Goal: Task Accomplishment & Management: Manage account settings

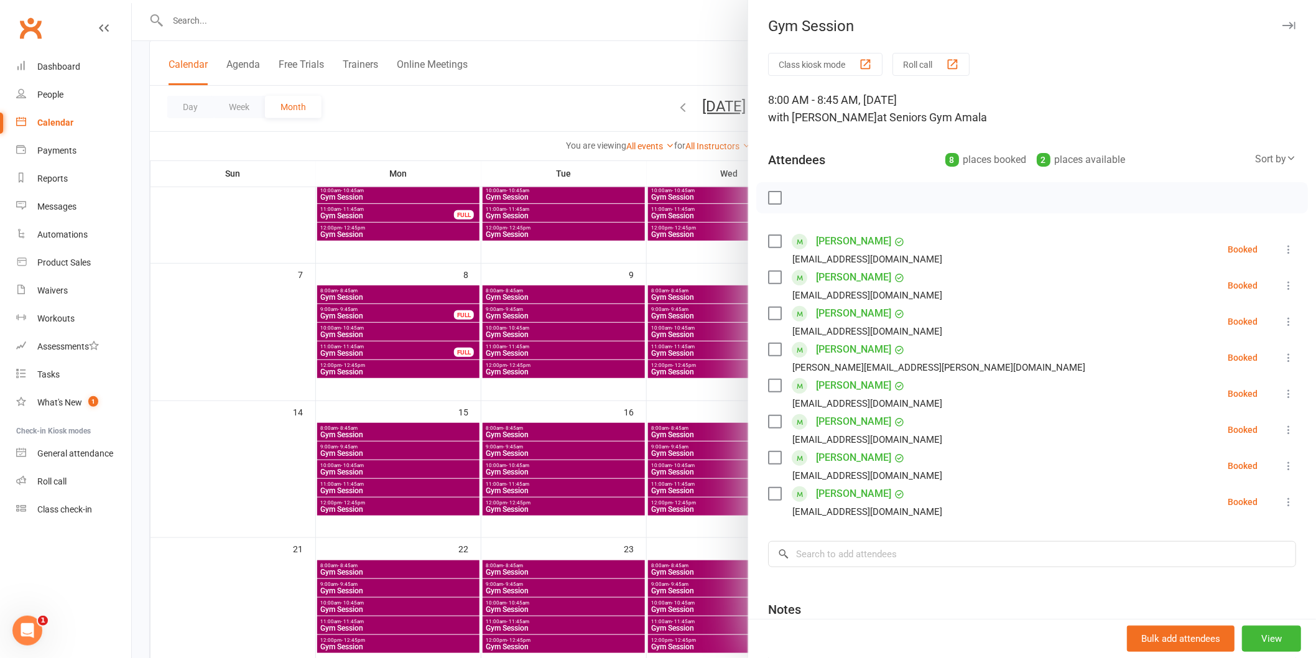
click at [1282, 247] on icon at bounding box center [1288, 249] width 12 height 12
click at [1254, 325] on link "Check in" at bounding box center [1228, 323] width 134 height 25
click at [1282, 288] on icon at bounding box center [1288, 285] width 12 height 12
drag, startPoint x: 1245, startPoint y: 359, endPoint x: 1260, endPoint y: 342, distance: 22.1
click at [1246, 358] on link "Check in" at bounding box center [1228, 359] width 134 height 25
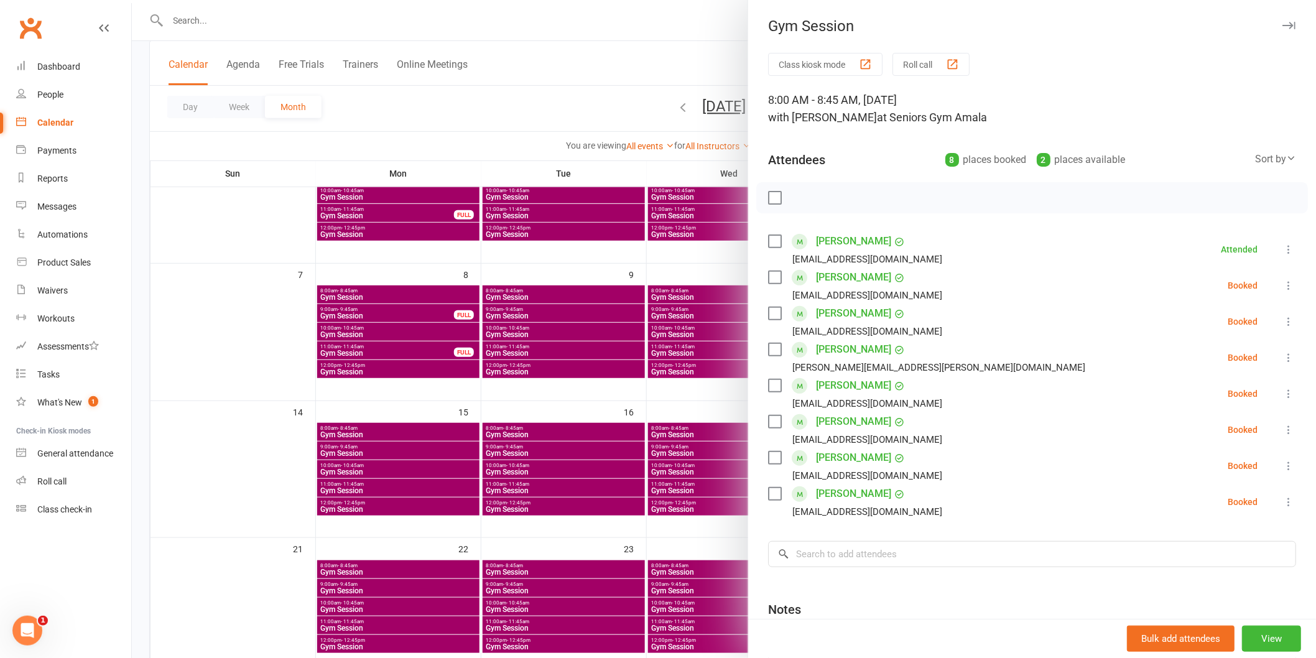
drag, startPoint x: 1268, startPoint y: 321, endPoint x: 1262, endPoint y: 339, distance: 19.7
click at [1282, 325] on icon at bounding box center [1288, 321] width 12 height 12
click at [1246, 394] on link "Check in" at bounding box center [1228, 395] width 134 height 25
click at [1282, 353] on icon at bounding box center [1288, 357] width 12 height 12
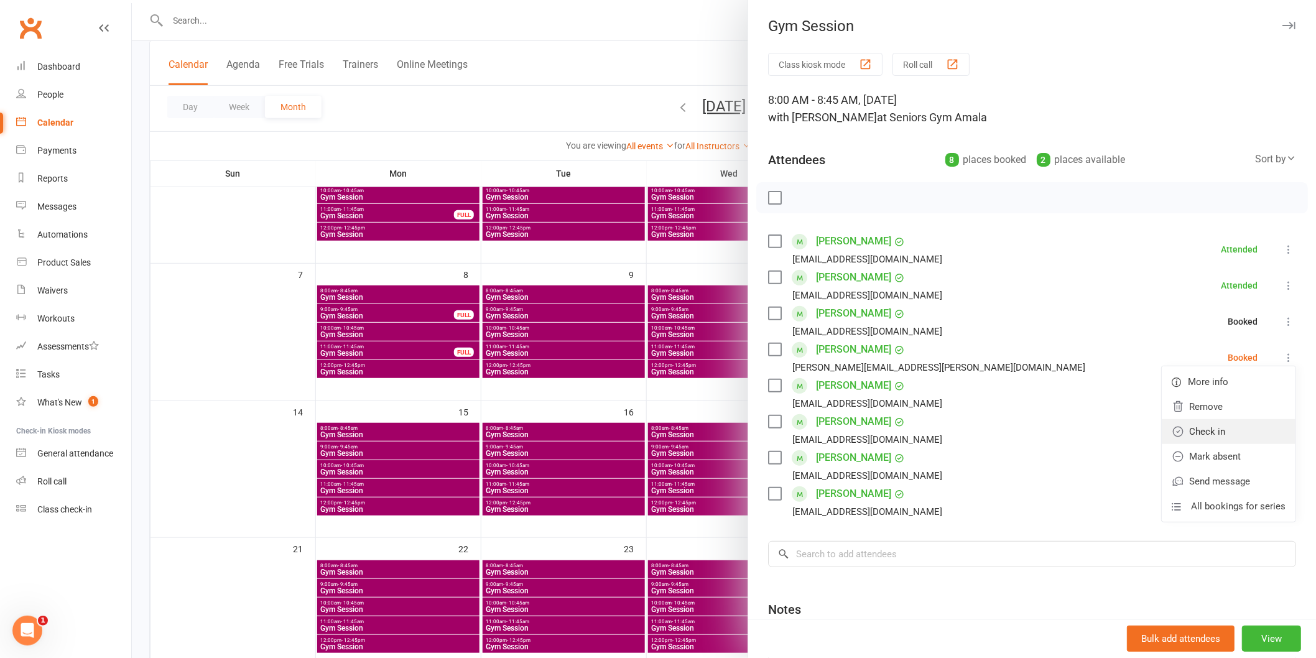
click at [1242, 419] on link "Check in" at bounding box center [1228, 431] width 134 height 25
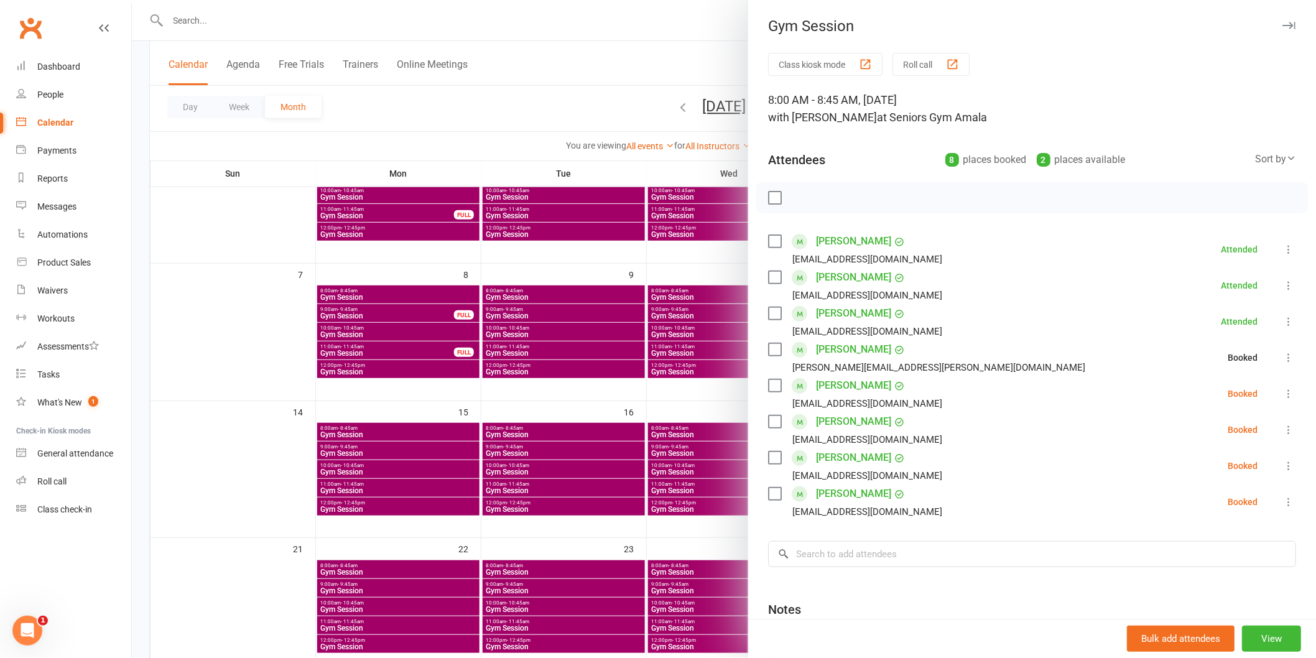
click at [1282, 394] on icon at bounding box center [1288, 393] width 12 height 12
click at [1244, 463] on link "Check in" at bounding box center [1228, 467] width 134 height 25
click at [1282, 424] on icon at bounding box center [1288, 429] width 12 height 12
click at [1248, 504] on link "Check in" at bounding box center [1228, 503] width 134 height 25
click at [1282, 461] on icon at bounding box center [1288, 465] width 12 height 12
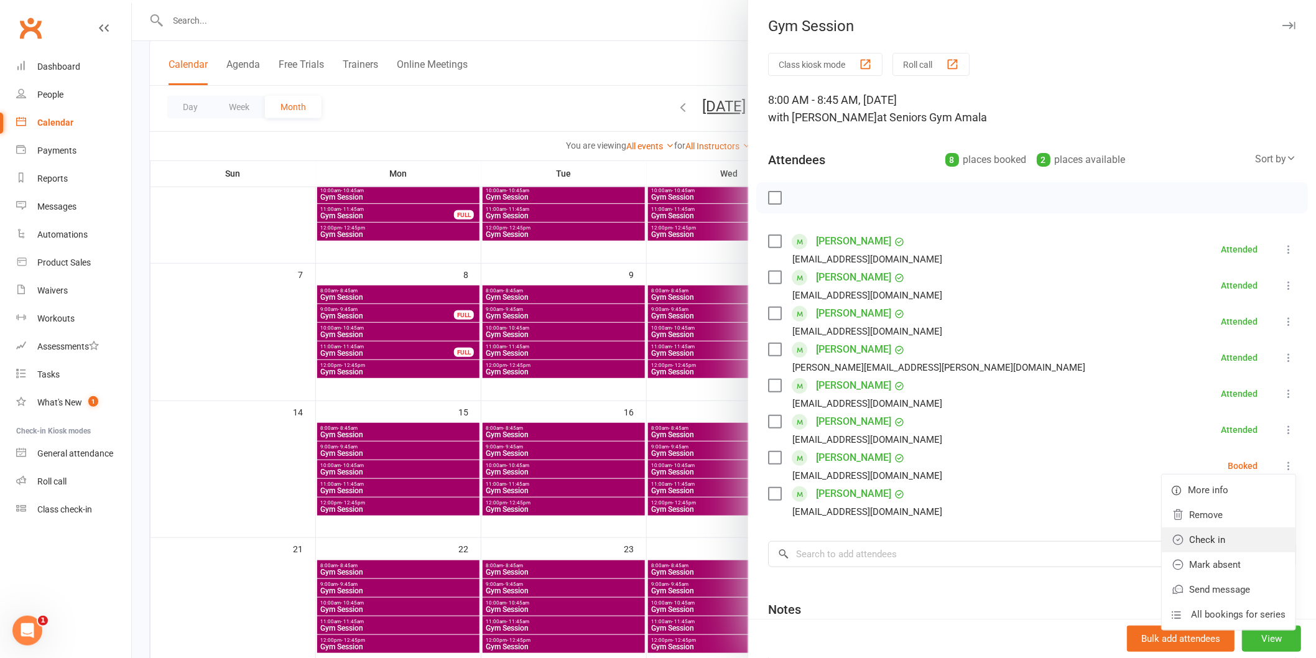
click at [1243, 544] on link "Check in" at bounding box center [1228, 539] width 134 height 25
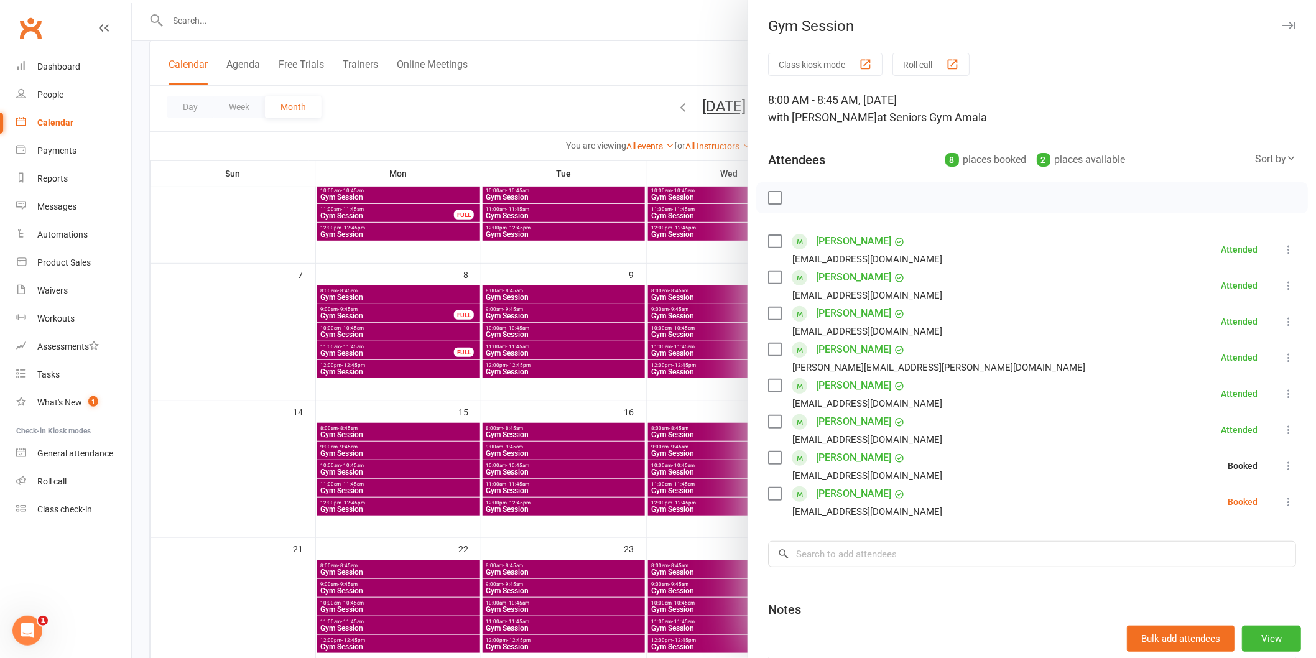
click at [1282, 501] on icon at bounding box center [1288, 501] width 12 height 12
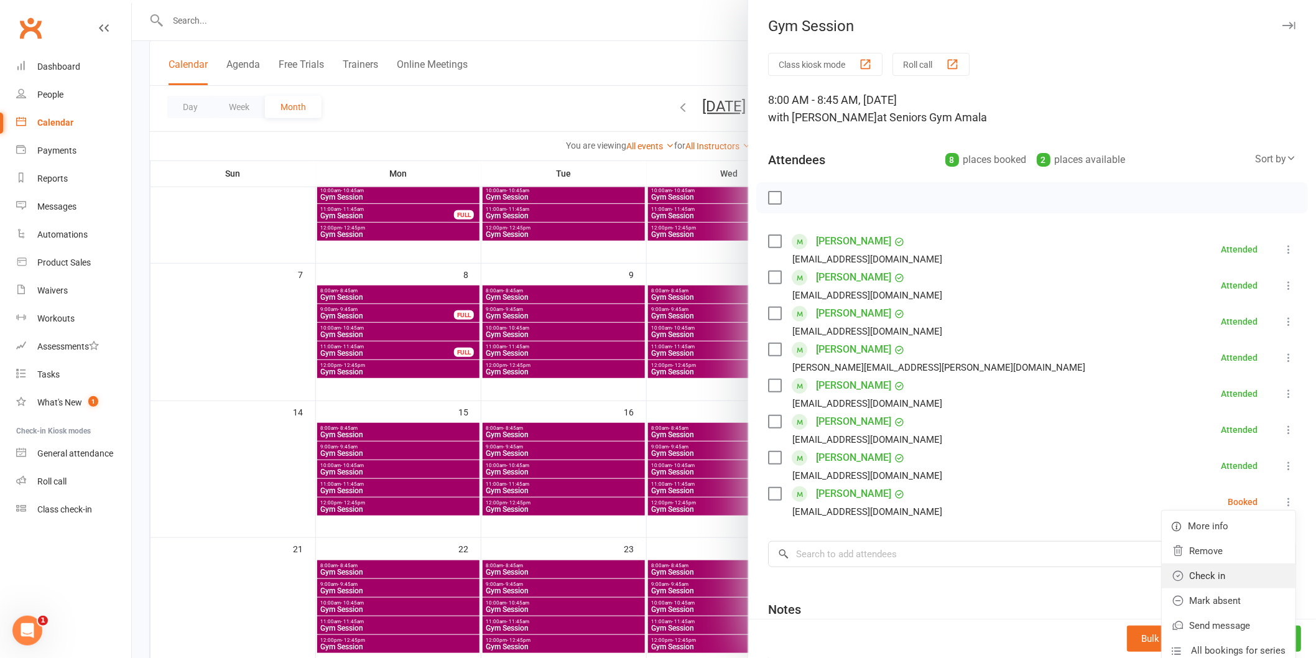
click at [1247, 574] on link "Check in" at bounding box center [1228, 575] width 134 height 25
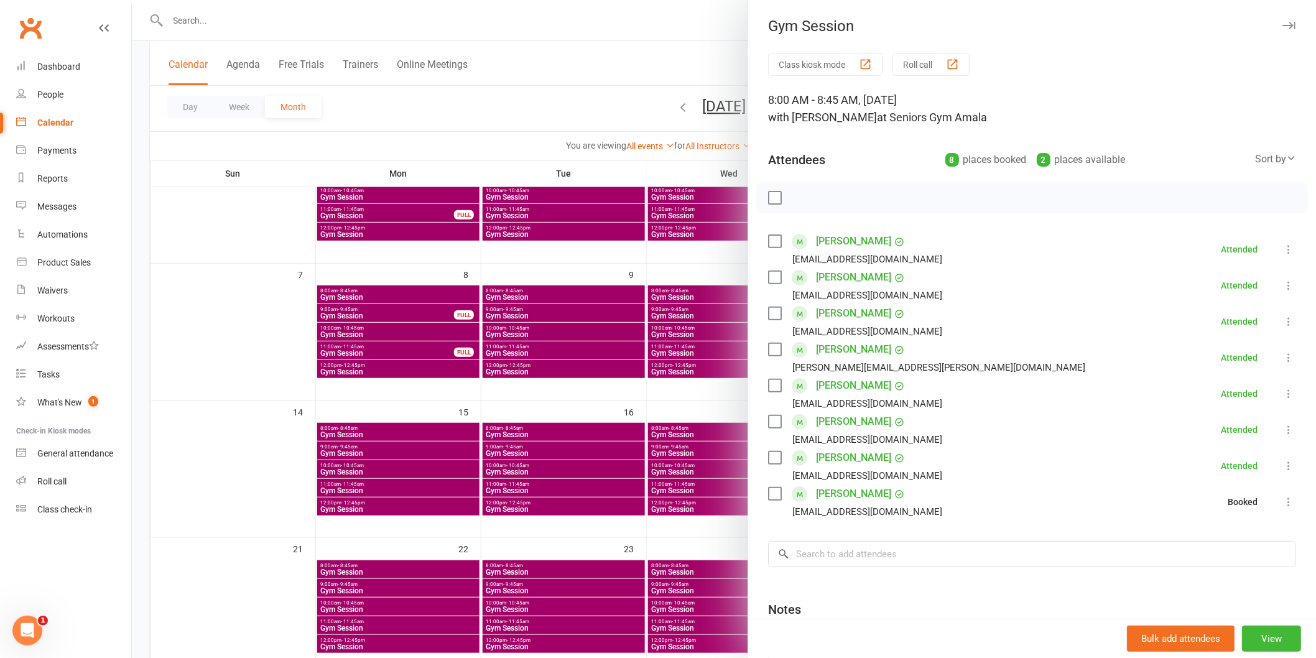
drag, startPoint x: 594, startPoint y: 420, endPoint x: 842, endPoint y: 339, distance: 261.5
click at [594, 419] on div at bounding box center [724, 329] width 1184 height 658
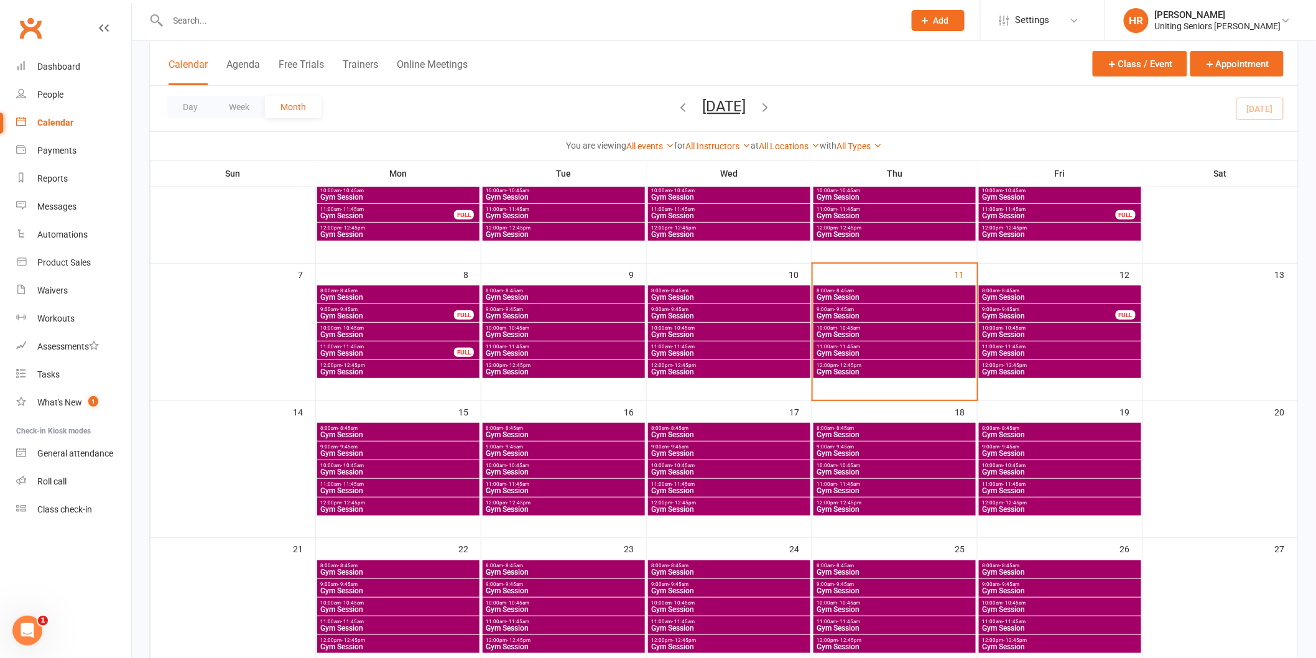
click at [947, 315] on span "Gym Session" at bounding box center [894, 315] width 157 height 7
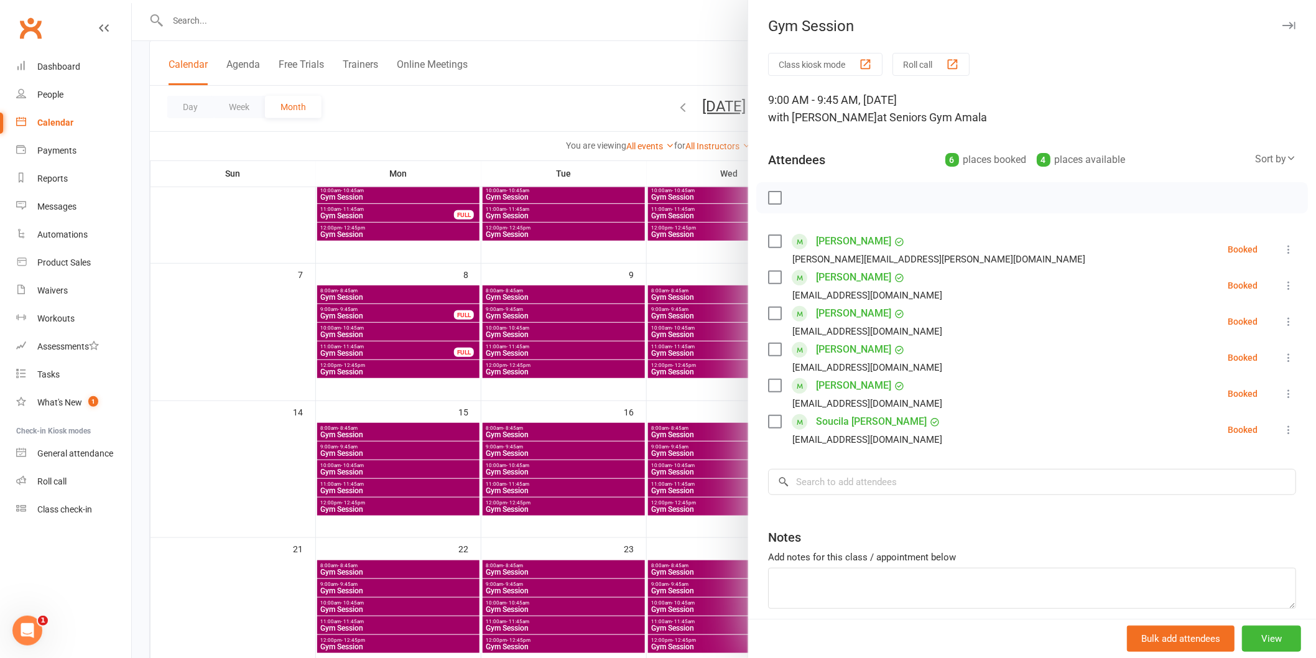
drag, startPoint x: 1253, startPoint y: 288, endPoint x: 1238, endPoint y: 353, distance: 66.4
click at [1254, 288] on li "[PERSON_NAME] [EMAIL_ADDRESS][DOMAIN_NAME] Booked More info Remove Check in Mar…" at bounding box center [1032, 285] width 528 height 36
click at [1282, 290] on icon at bounding box center [1288, 285] width 12 height 12
click at [1251, 349] on link "Check in" at bounding box center [1228, 359] width 134 height 25
click at [1282, 321] on icon at bounding box center [1288, 321] width 12 height 12
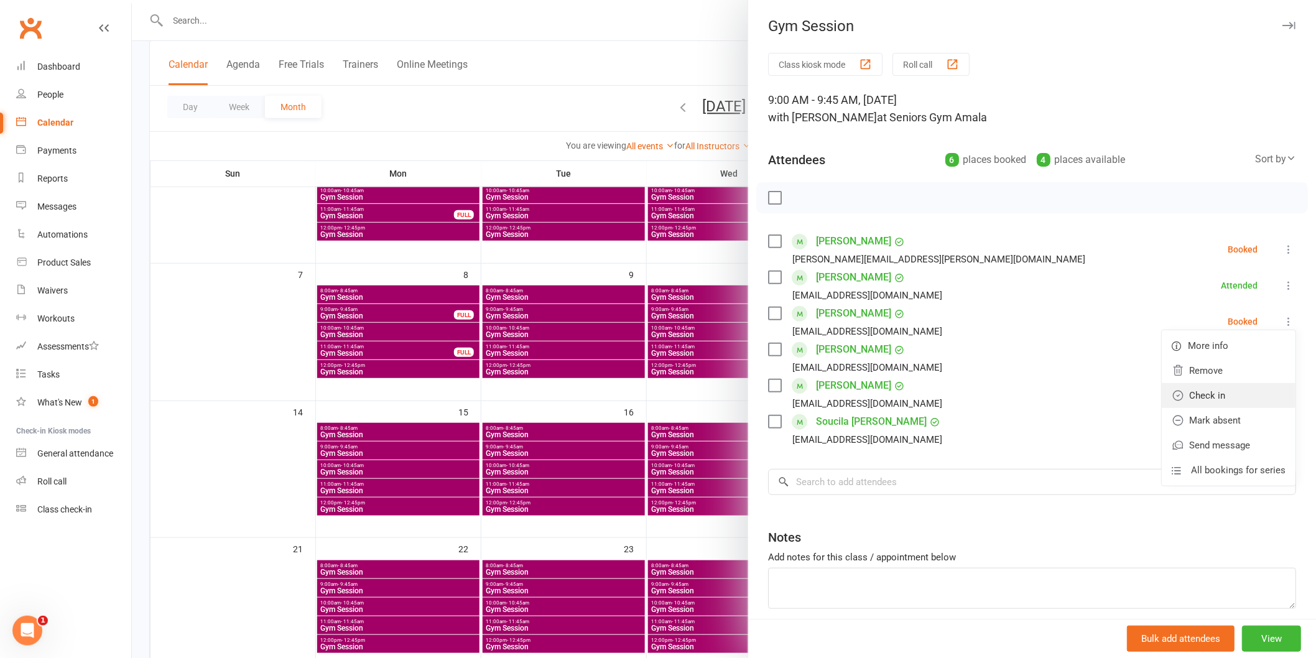
click at [1247, 393] on link "Check in" at bounding box center [1228, 395] width 134 height 25
click at [1270, 347] on li "[PERSON_NAME] [EMAIL_ADDRESS][DOMAIN_NAME] Booked More info Remove Check in Mar…" at bounding box center [1032, 357] width 528 height 36
click at [1282, 352] on icon at bounding box center [1288, 357] width 12 height 12
drag, startPoint x: 1245, startPoint y: 437, endPoint x: 1250, endPoint y: 427, distance: 11.1
click at [1245, 436] on link "Check in" at bounding box center [1228, 431] width 134 height 25
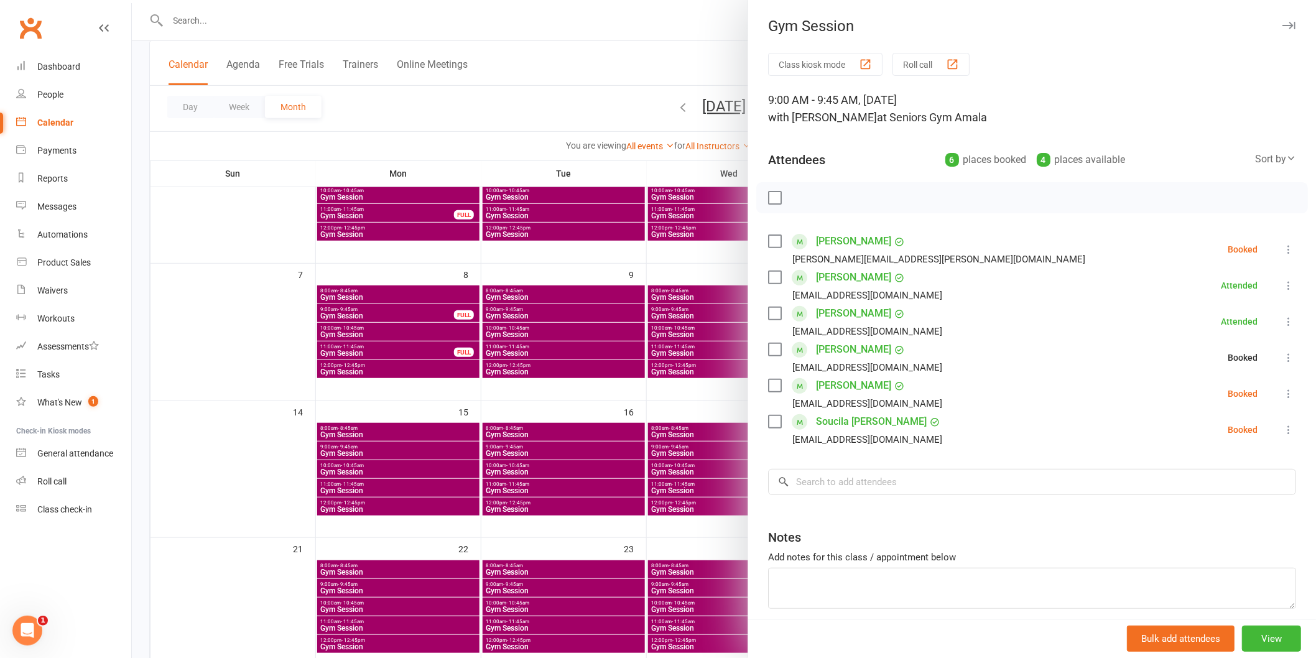
click at [1282, 397] on icon at bounding box center [1288, 393] width 12 height 12
drag, startPoint x: 1055, startPoint y: 465, endPoint x: 1100, endPoint y: 454, distance: 46.7
click at [1065, 462] on div "Class kiosk mode Roll call 9:00 AM - 9:45 AM, [DATE] with [PERSON_NAME] at Seni…" at bounding box center [1032, 362] width 568 height 618
click at [1282, 430] on icon at bounding box center [1288, 429] width 12 height 12
click at [1236, 514] on link "Check in" at bounding box center [1228, 503] width 134 height 25
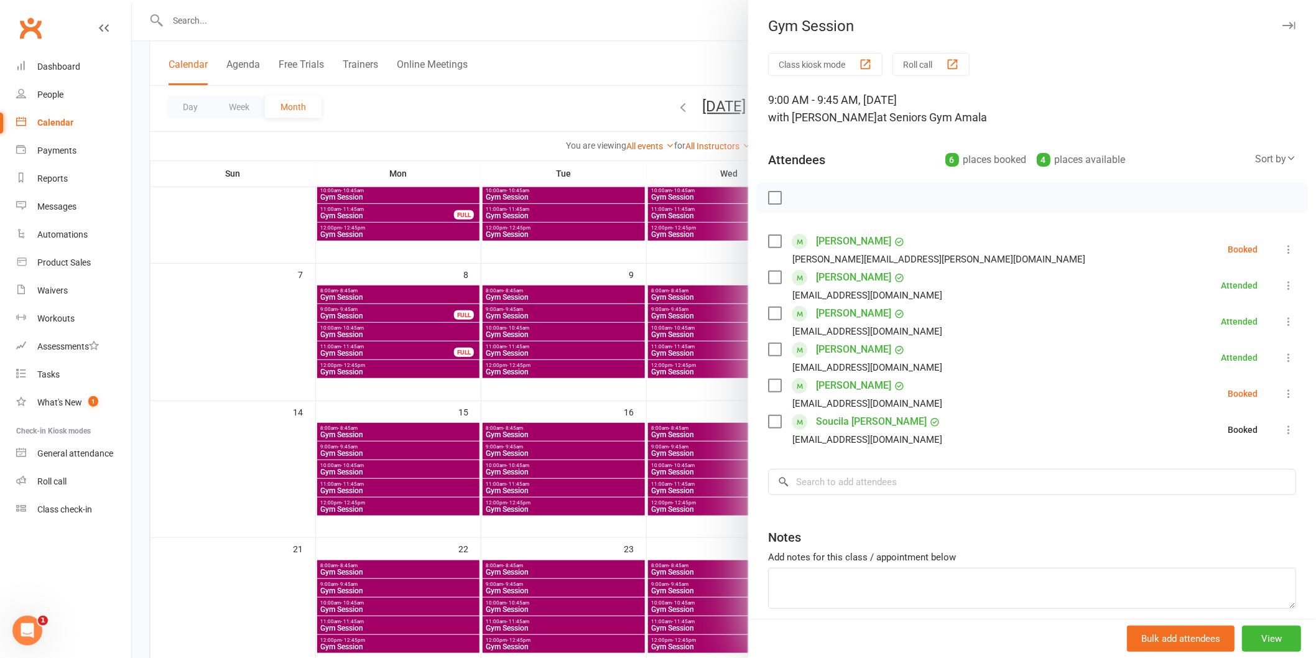
click at [1281, 395] on button at bounding box center [1288, 393] width 15 height 15
click at [1250, 457] on link "Check in" at bounding box center [1228, 467] width 134 height 25
click at [686, 420] on div at bounding box center [724, 329] width 1184 height 658
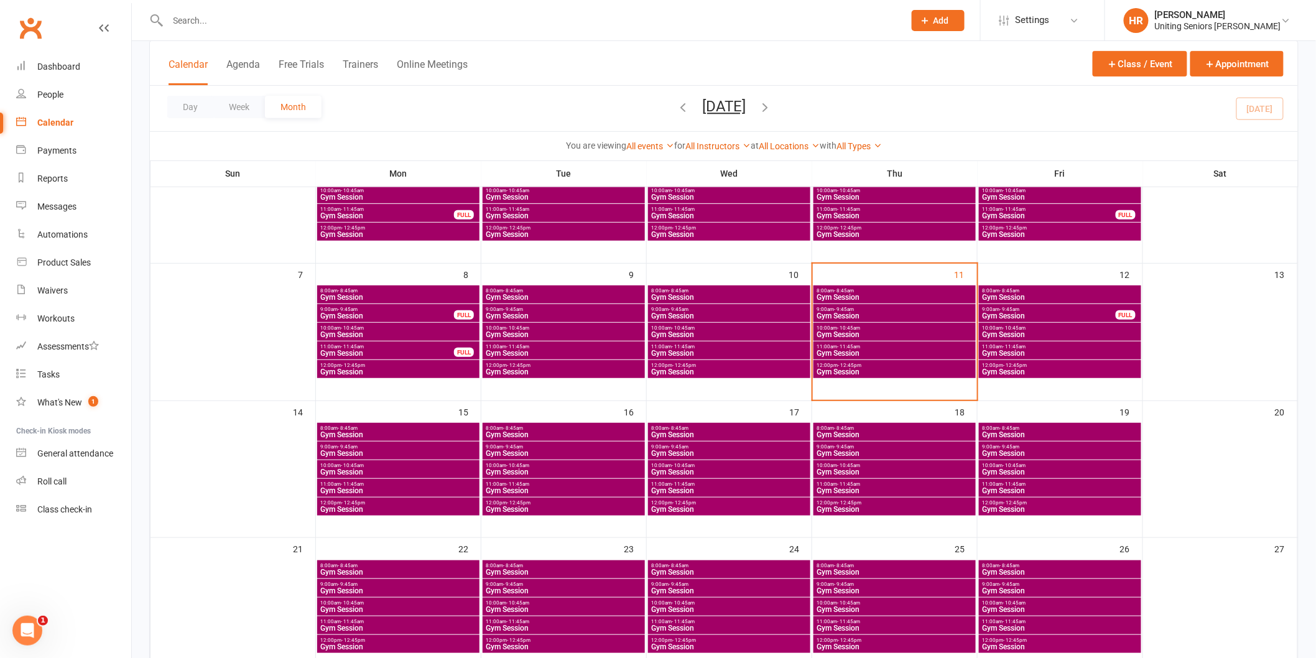
click at [896, 320] on div "9:00am - 9:45am Gym Session" at bounding box center [894, 313] width 162 height 18
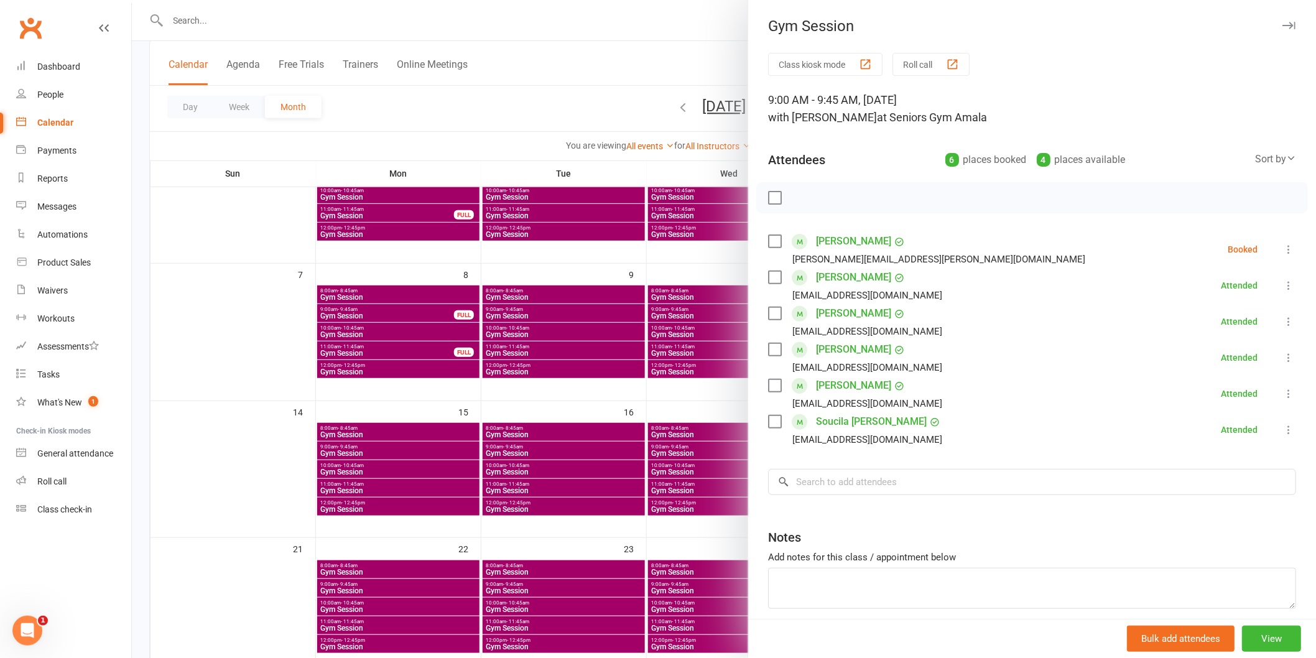
click at [1282, 251] on icon at bounding box center [1288, 249] width 12 height 12
click at [1228, 333] on link "Check in" at bounding box center [1228, 323] width 134 height 25
drag, startPoint x: 636, startPoint y: 324, endPoint x: 974, endPoint y: 325, distance: 338.2
click at [647, 324] on div at bounding box center [724, 329] width 1184 height 658
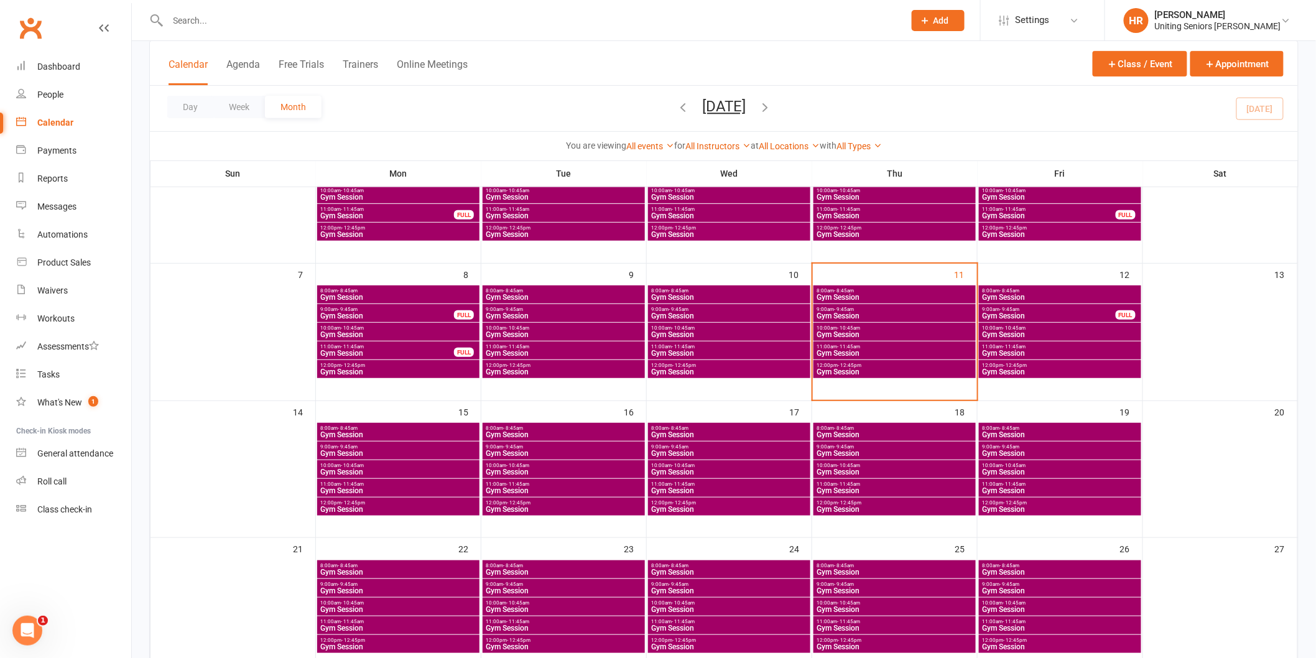
click at [925, 331] on span "Gym Session" at bounding box center [894, 334] width 157 height 7
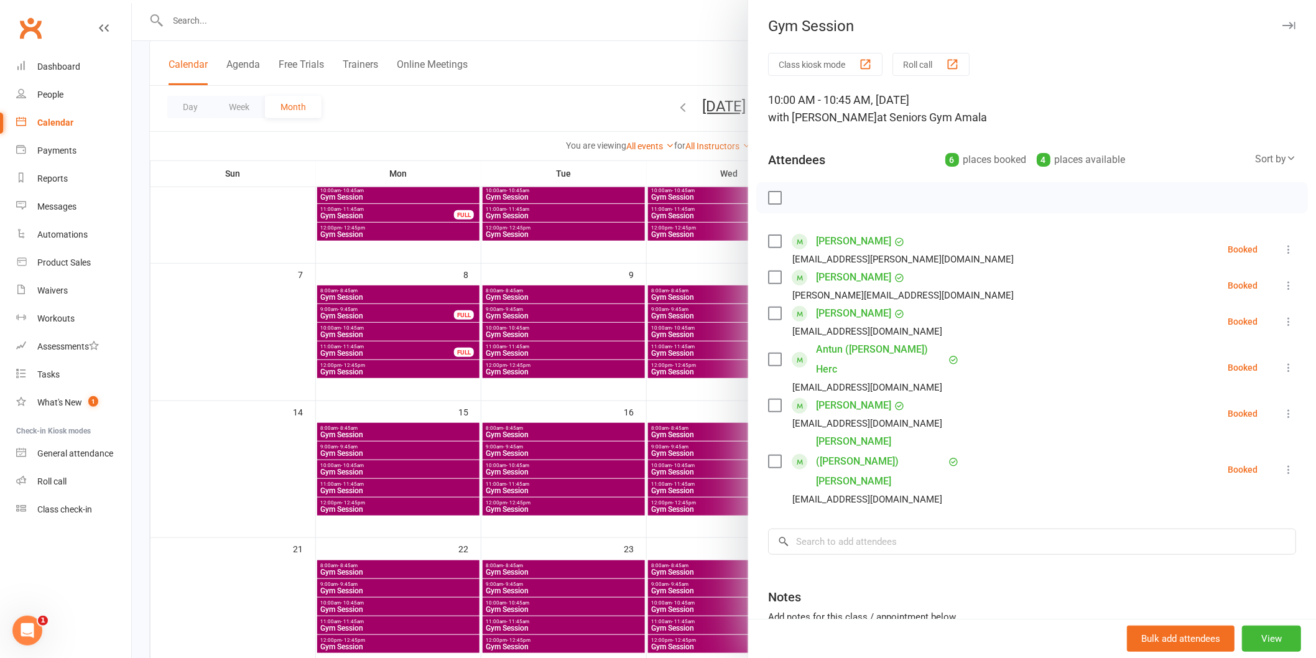
click at [925, 330] on li "[PERSON_NAME] [PERSON_NAME][EMAIL_ADDRESS][DOMAIN_NAME] Booked More info Remove…" at bounding box center [1032, 321] width 528 height 36
click at [342, 21] on div at bounding box center [724, 329] width 1184 height 658
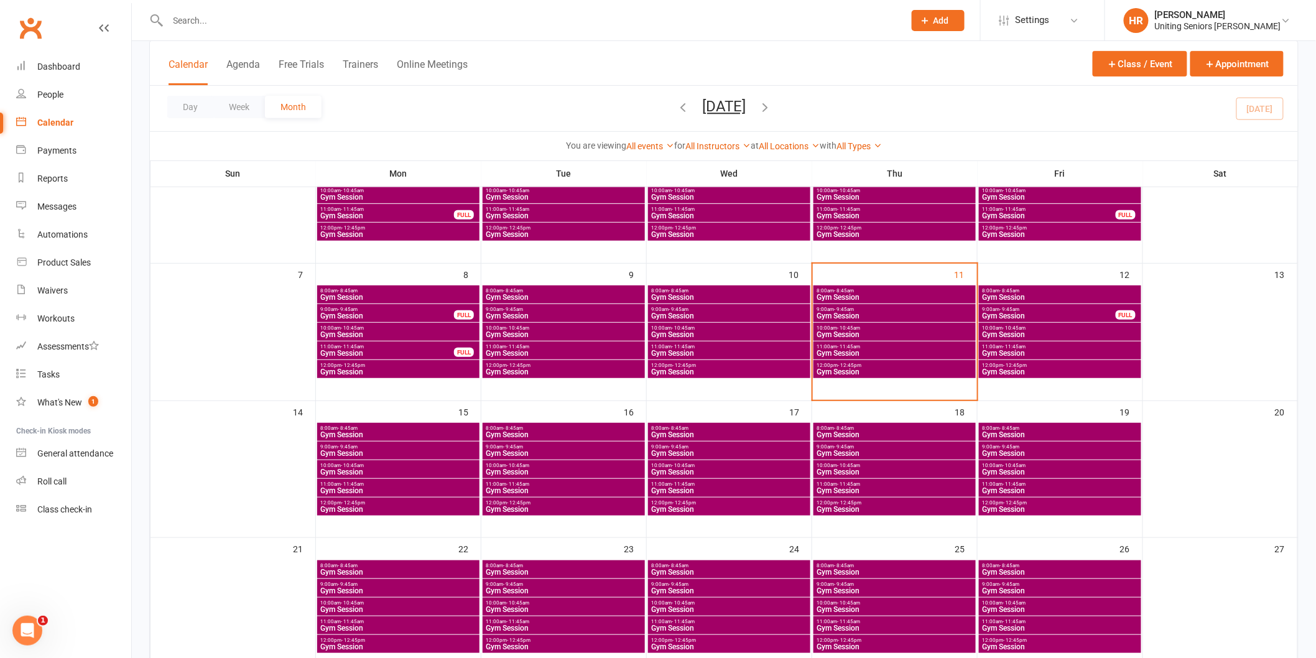
click at [311, 48] on div "Calendar Agenda Free Trials Trainers Online Meetings Class / Event Appointment" at bounding box center [724, 63] width 1148 height 45
click at [324, 35] on div at bounding box center [522, 20] width 746 height 40
click at [216, 25] on input "text" at bounding box center [529, 20] width 731 height 17
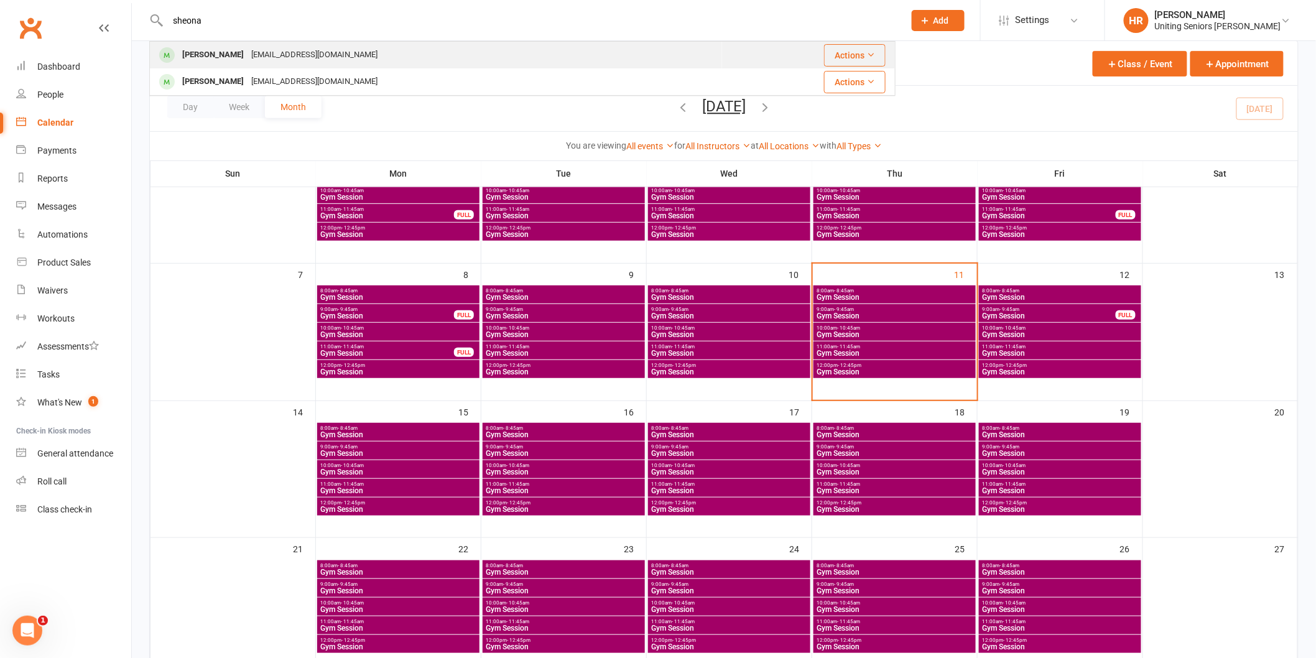
type input "sheona"
click at [247, 54] on div "[PERSON_NAME]" at bounding box center [212, 55] width 69 height 18
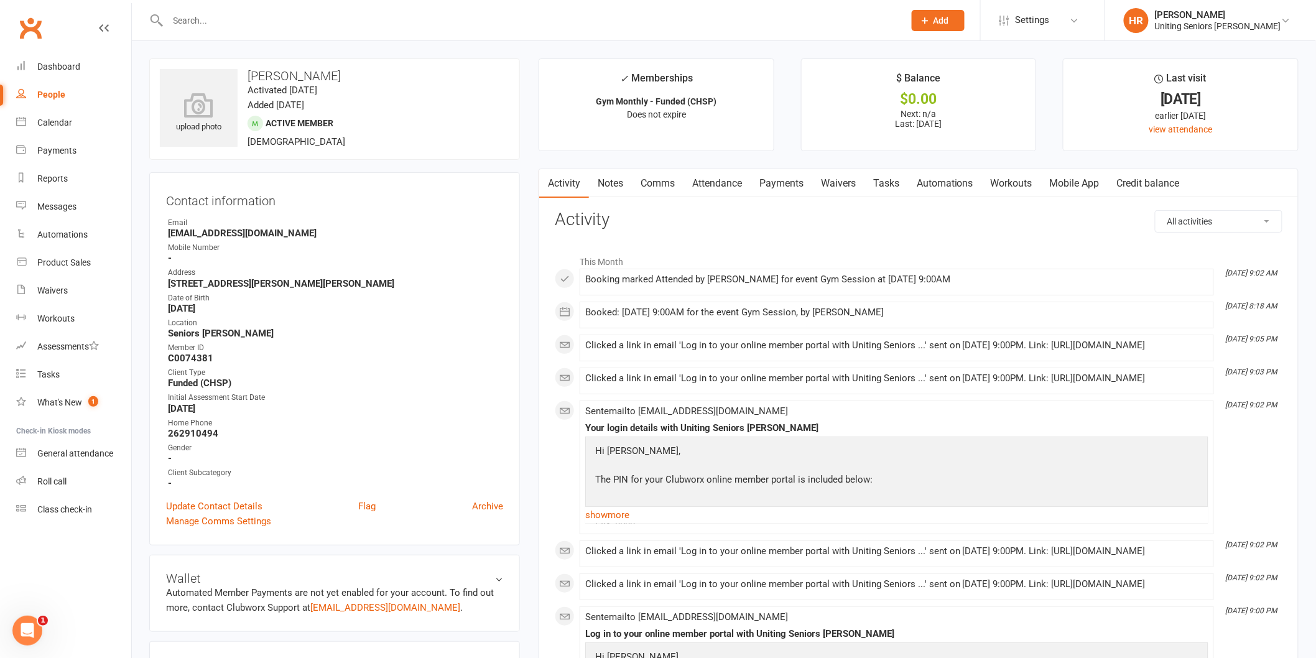
click at [1093, 185] on link "Mobile App" at bounding box center [1074, 183] width 67 height 29
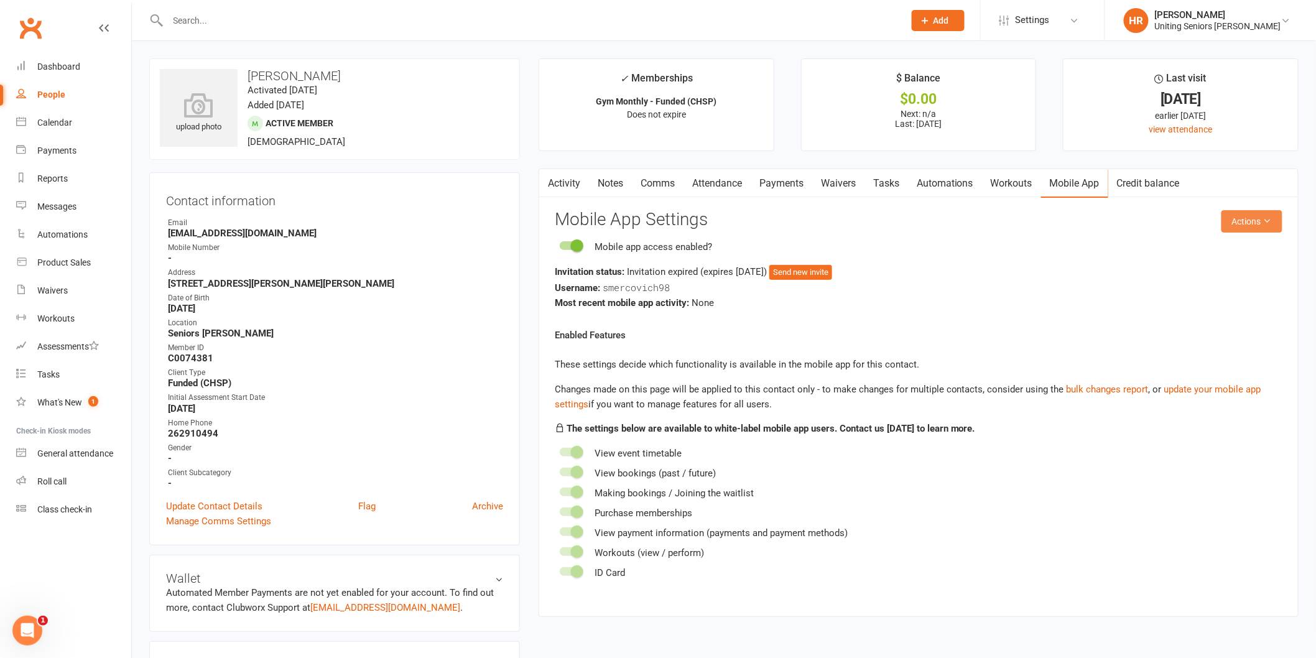
click at [1260, 227] on button "Actions" at bounding box center [1251, 221] width 61 height 22
click at [1251, 241] on link "Send invitation email" at bounding box center [1209, 249] width 123 height 25
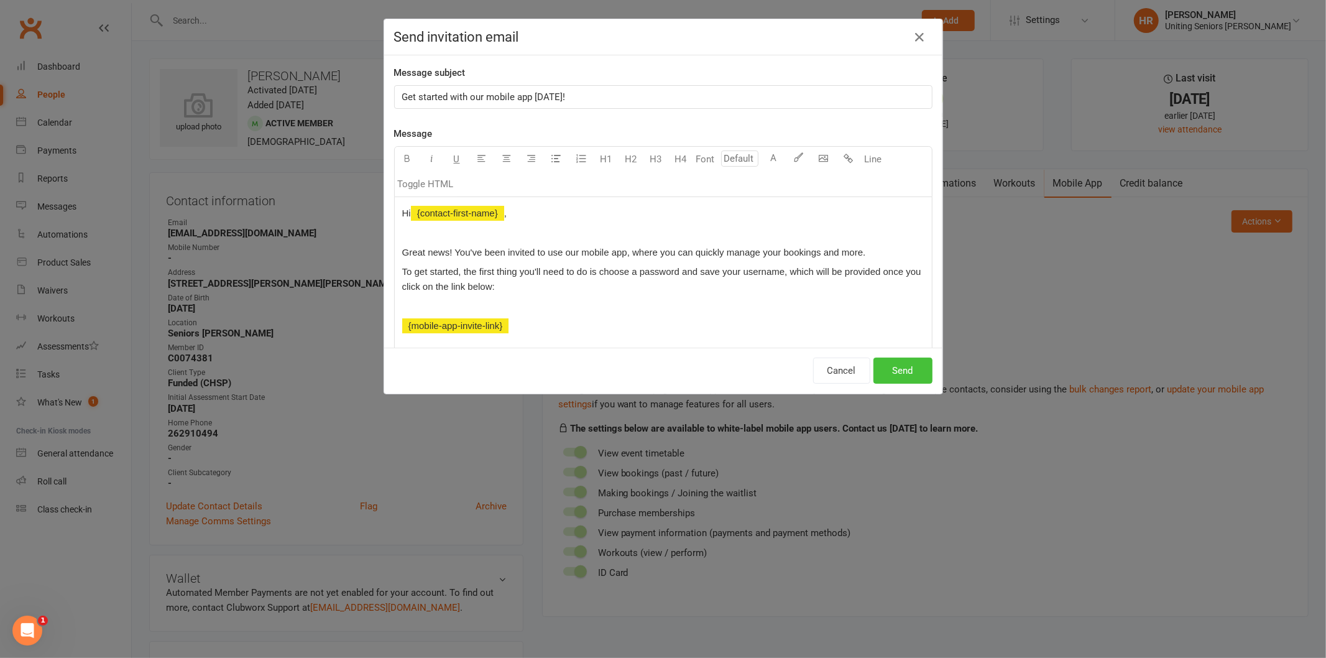
click at [900, 371] on button "Send" at bounding box center [902, 370] width 59 height 26
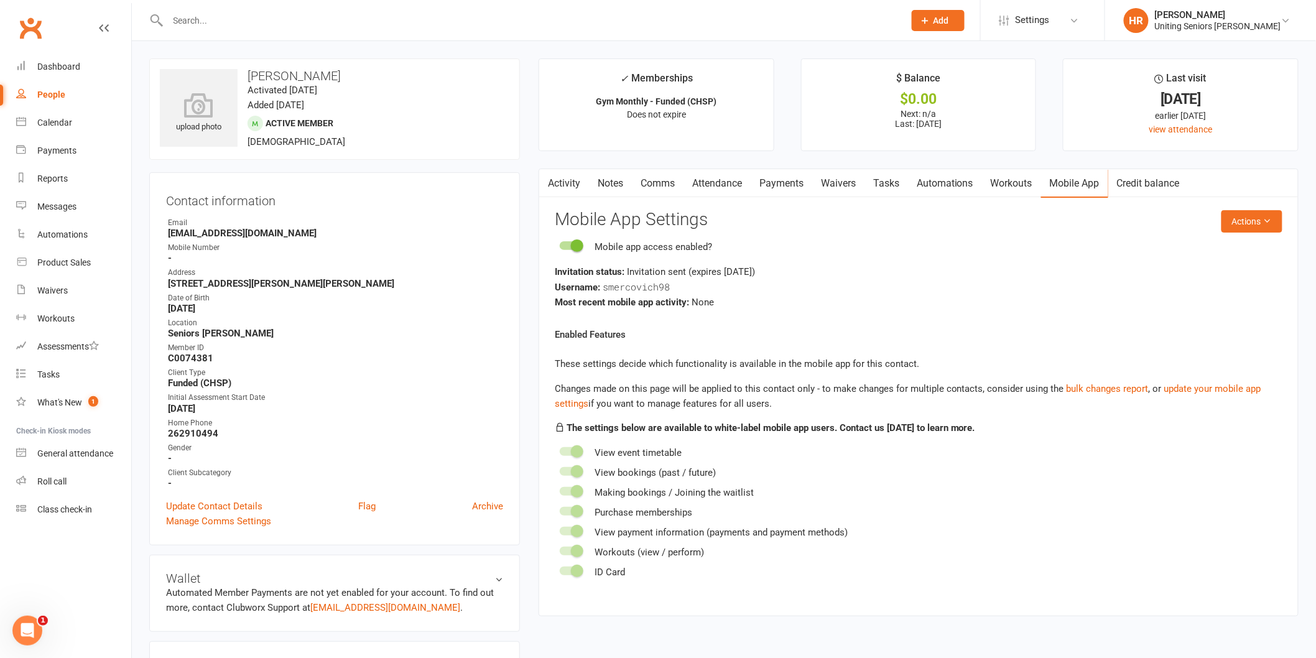
click at [567, 193] on link "Activity" at bounding box center [564, 183] width 50 height 29
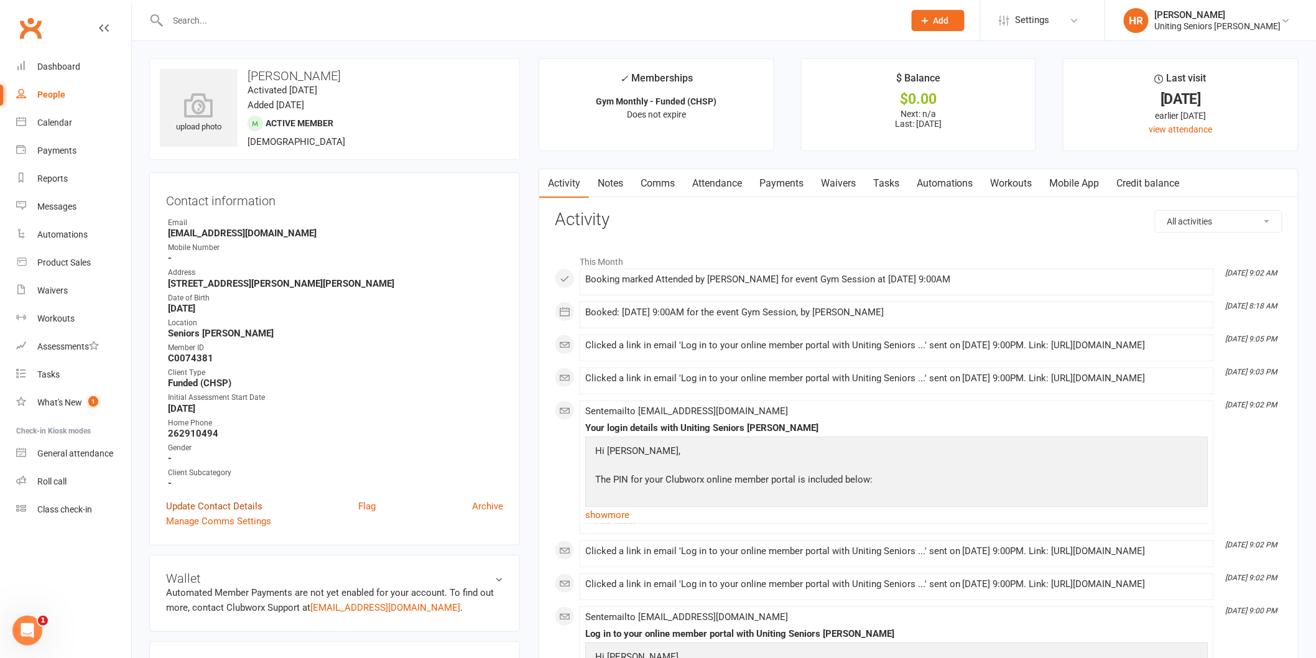
click at [241, 506] on link "Update Contact Details" at bounding box center [214, 506] width 96 height 15
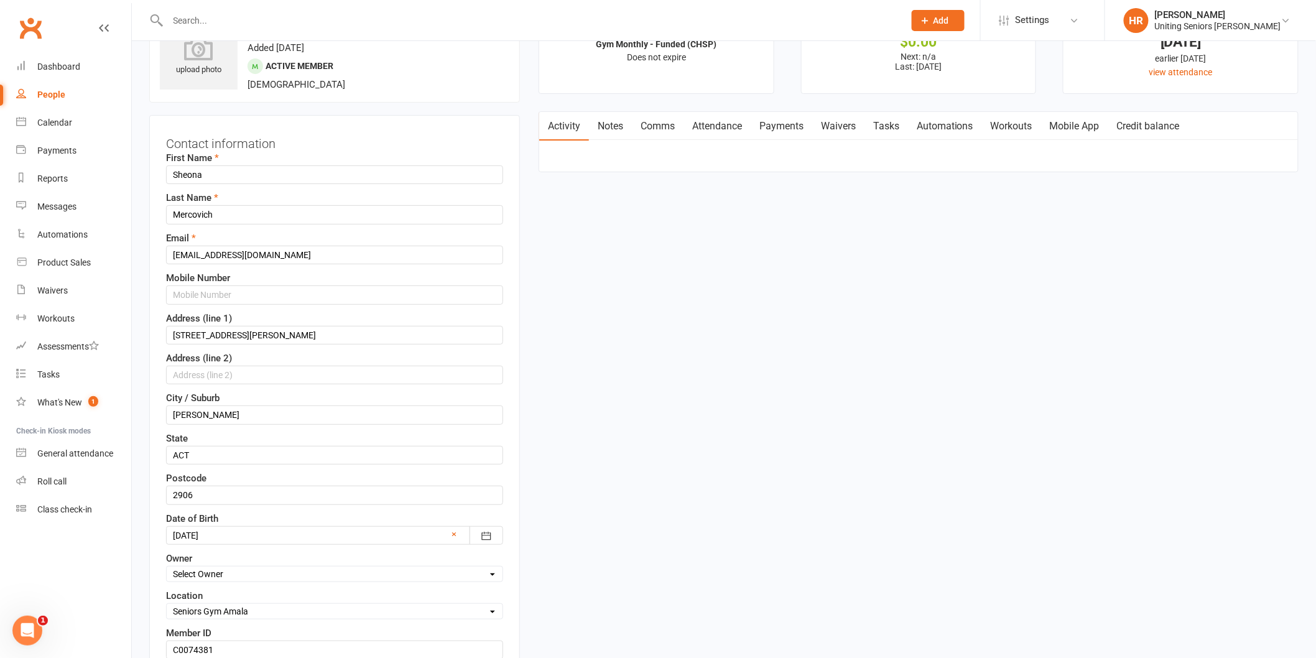
scroll to position [58, 0]
click at [218, 281] on label "Mobile Number" at bounding box center [198, 276] width 64 height 15
click at [216, 289] on input "text" at bounding box center [334, 293] width 337 height 19
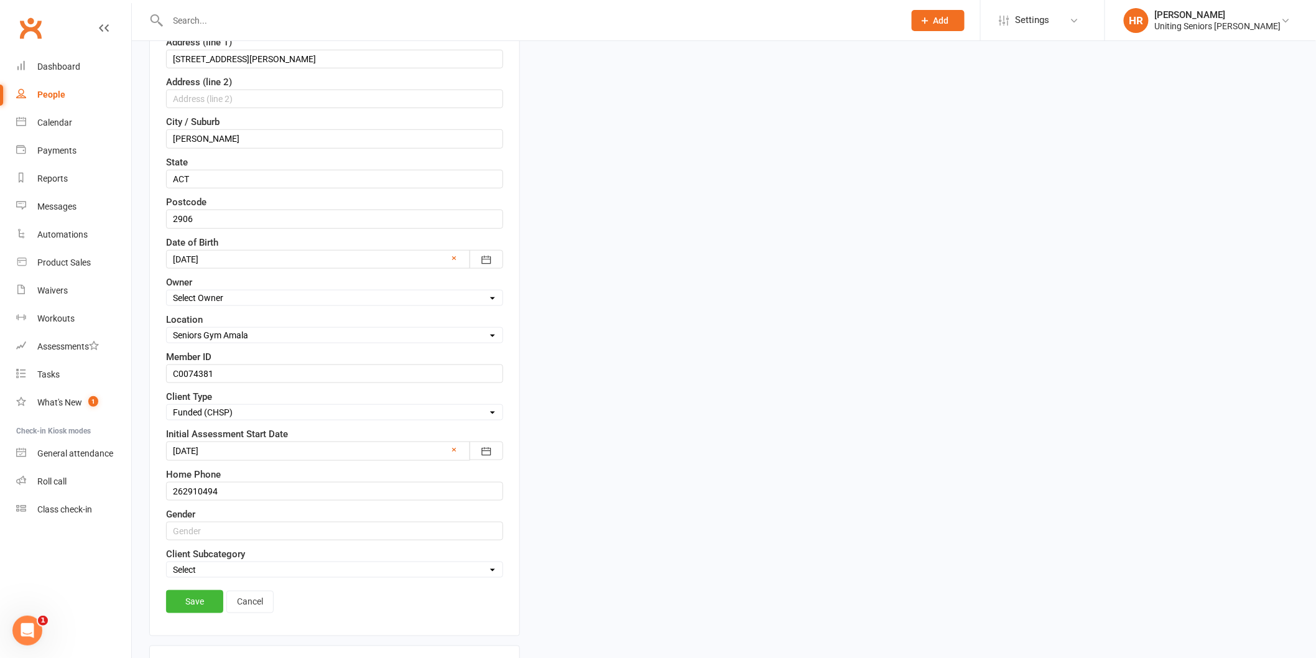
scroll to position [473, 0]
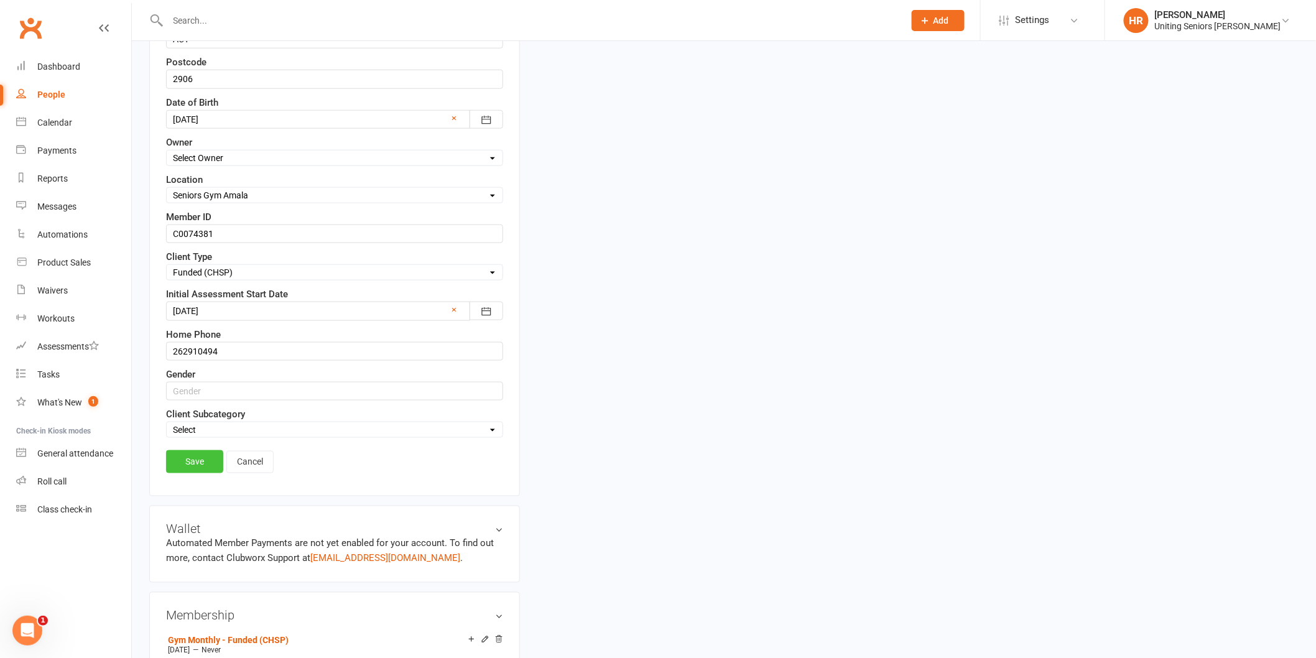
type input "0421096212"
click at [197, 465] on link "Save" at bounding box center [194, 461] width 57 height 22
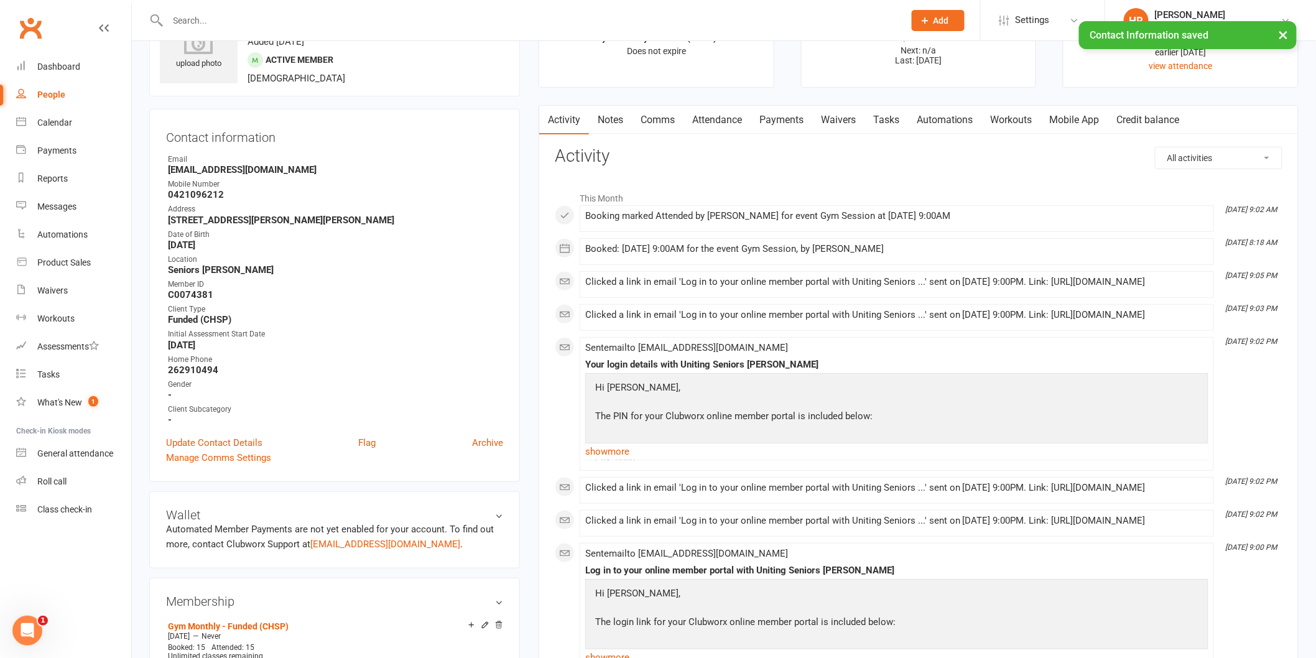
scroll to position [0, 0]
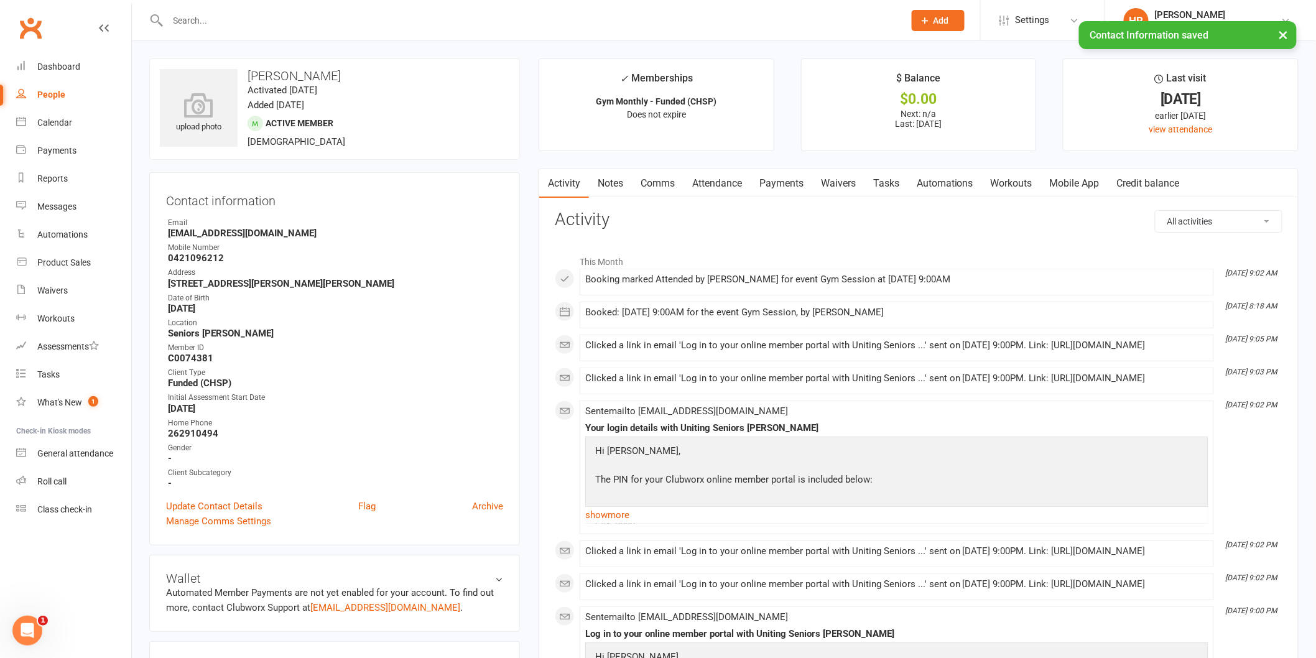
drag, startPoint x: 1070, startPoint y: 187, endPoint x: 1128, endPoint y: 200, distance: 59.9
click at [1070, 185] on link "Mobile App" at bounding box center [1074, 183] width 67 height 29
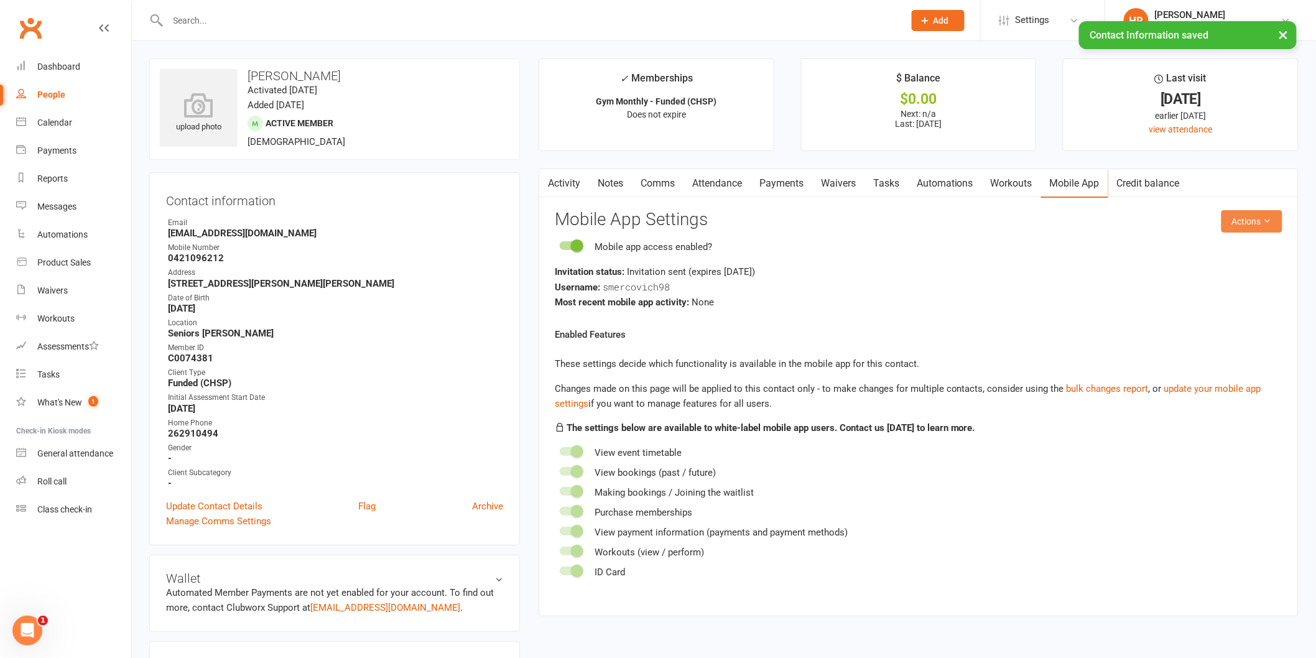
click at [1252, 223] on button "Actions" at bounding box center [1251, 221] width 61 height 22
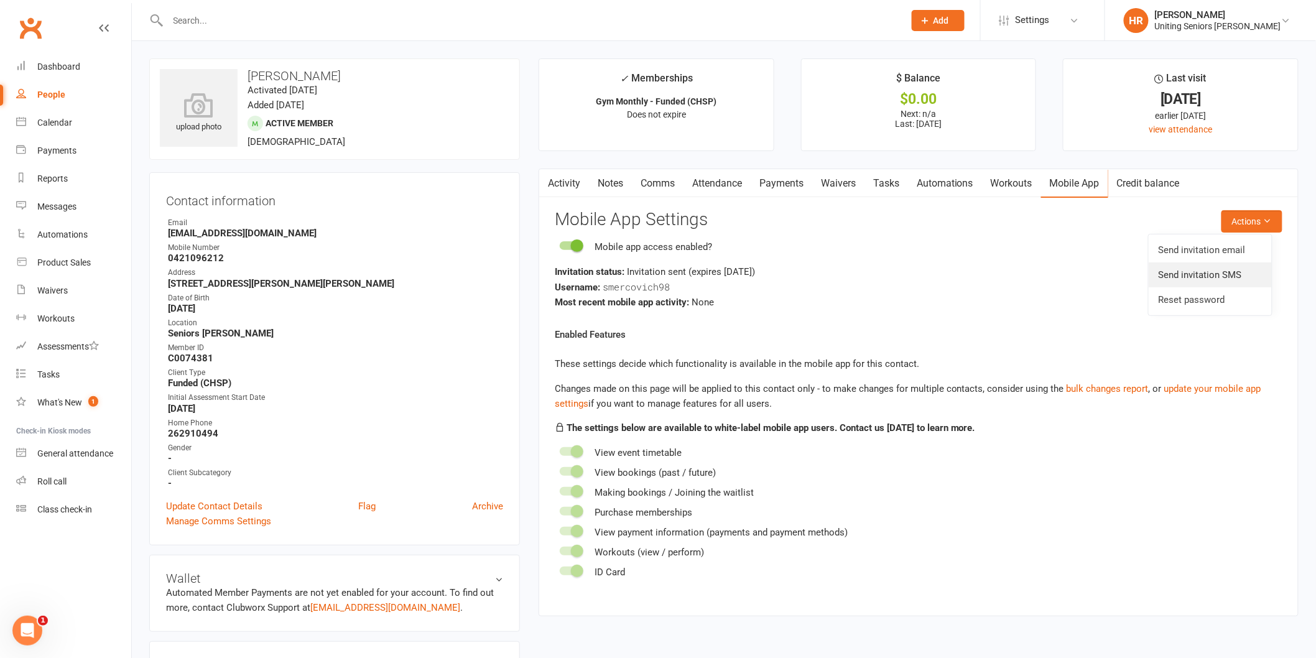
click at [1247, 274] on link "Send invitation SMS" at bounding box center [1209, 274] width 123 height 25
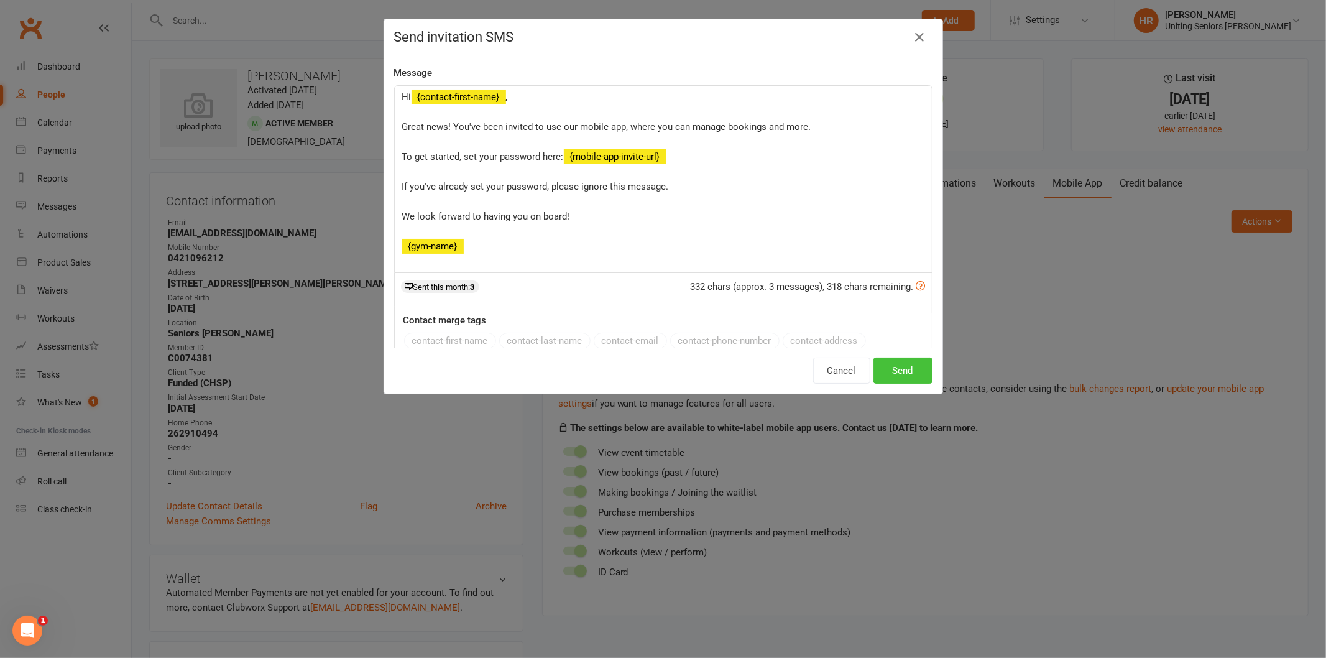
click at [906, 367] on button "Send" at bounding box center [902, 370] width 59 height 26
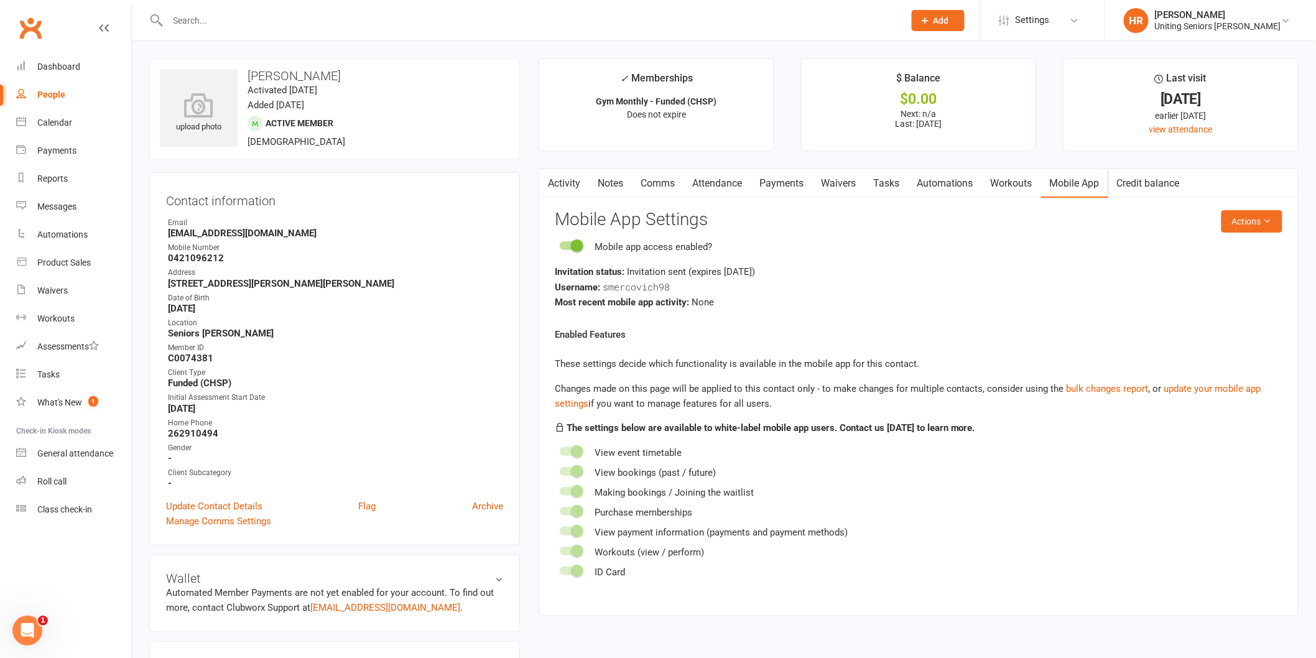
click at [573, 184] on link "Activity" at bounding box center [564, 183] width 50 height 29
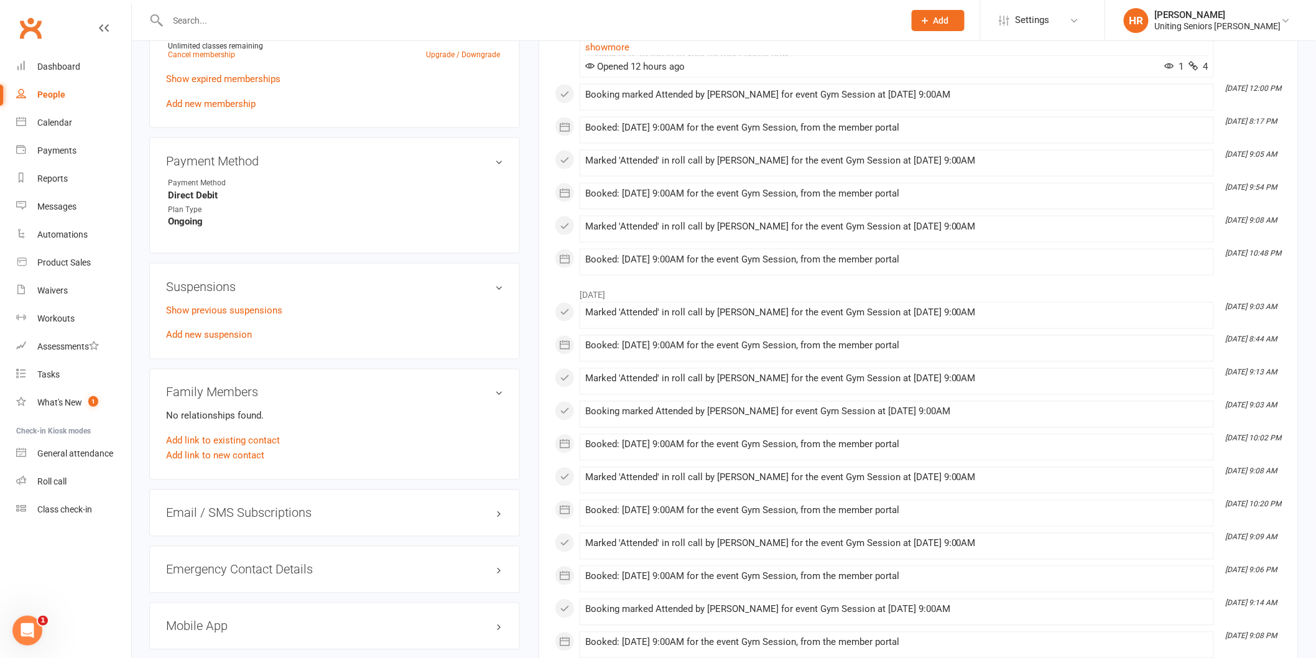
scroll to position [847, 0]
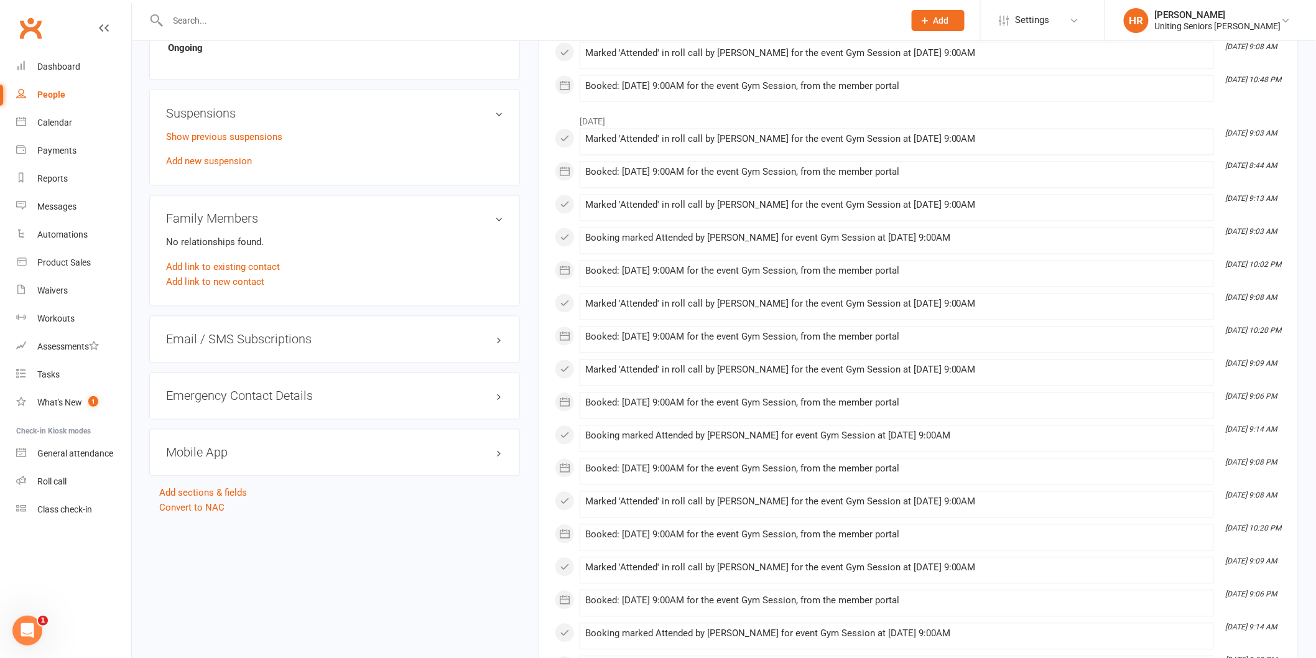
click at [198, 443] on div "Mobile App" at bounding box center [334, 452] width 371 height 47
click at [198, 461] on div "Mobile App" at bounding box center [334, 452] width 371 height 47
click at [206, 451] on h3 "Mobile App" at bounding box center [334, 453] width 337 height 14
click at [87, 62] on link "Dashboard" at bounding box center [73, 67] width 115 height 28
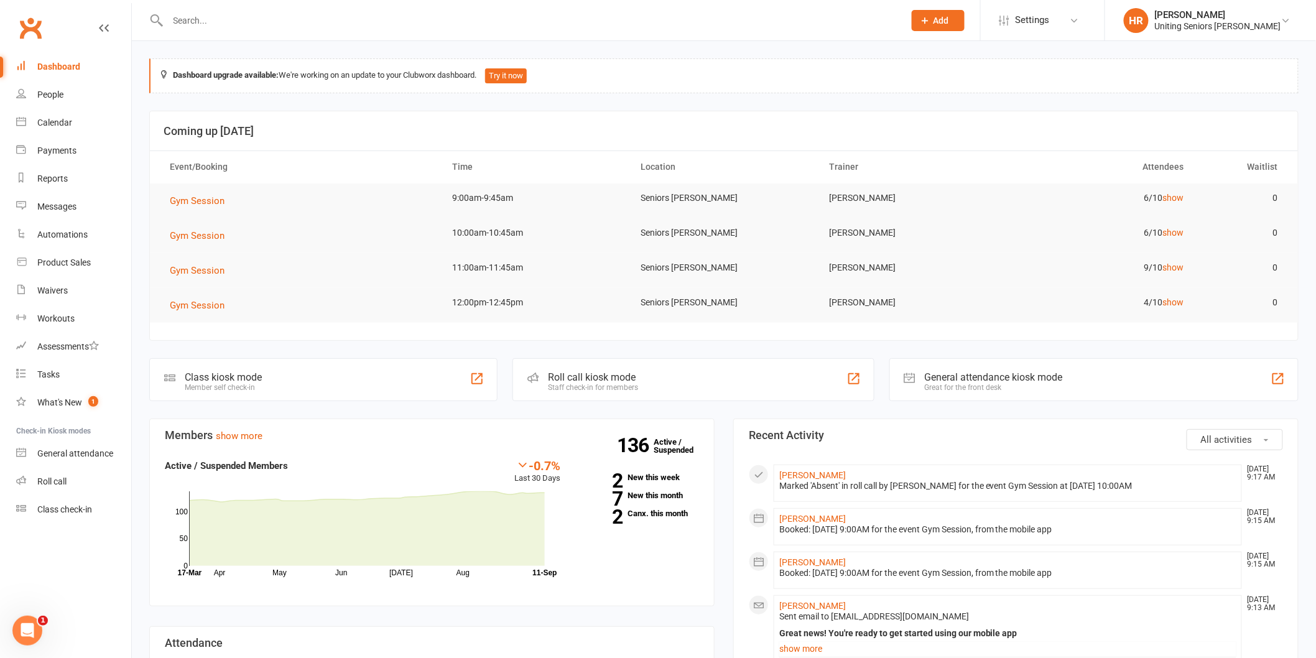
click at [53, 64] on div "Dashboard" at bounding box center [58, 67] width 43 height 10
click at [56, 122] on div "Calendar" at bounding box center [54, 123] width 35 height 10
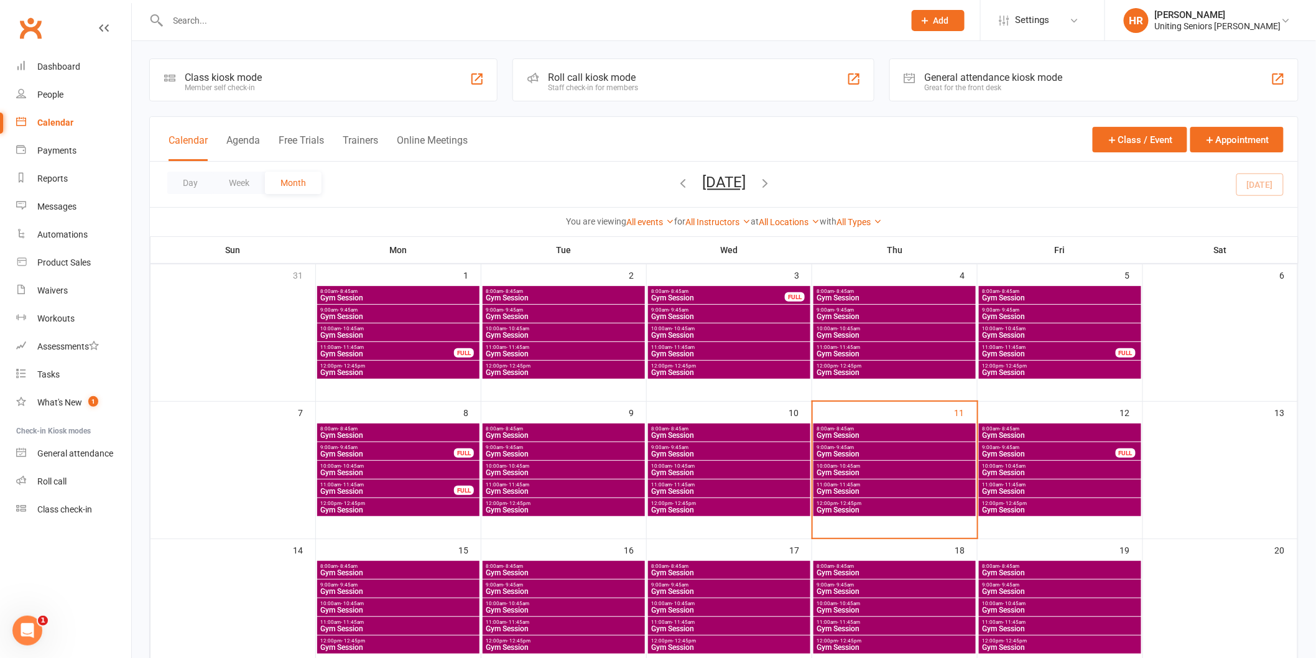
click at [1004, 451] on span "Gym Session" at bounding box center [1048, 453] width 135 height 7
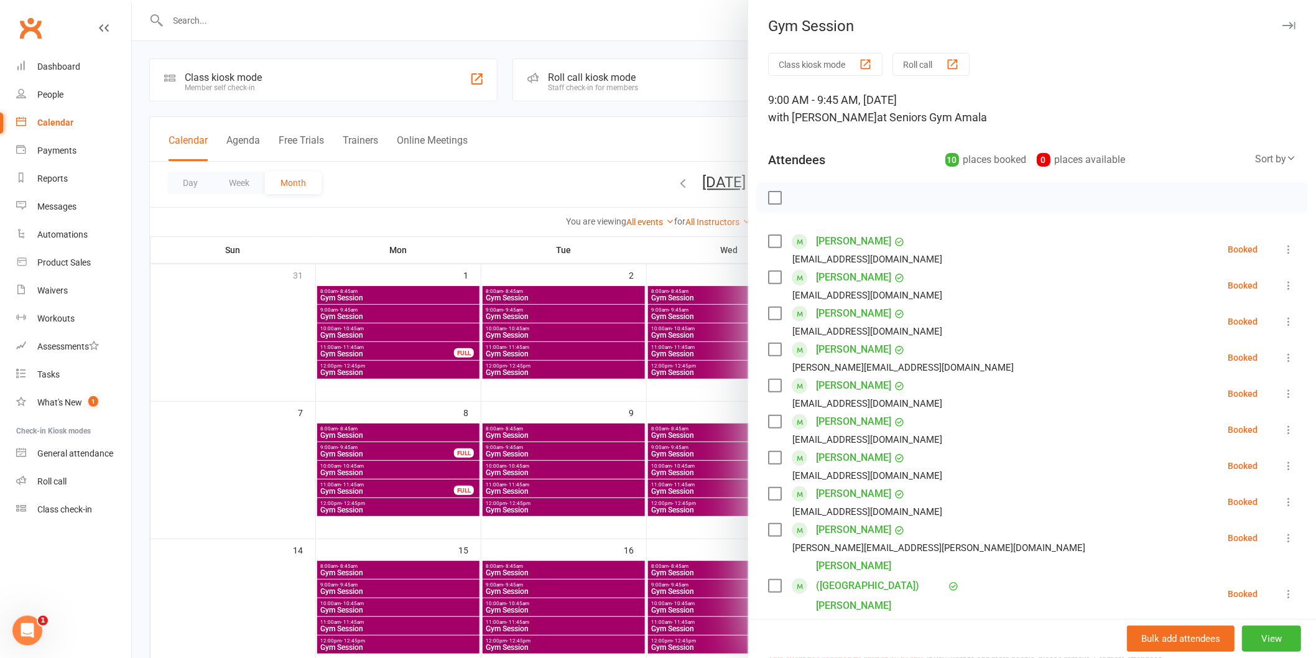
click at [560, 449] on div at bounding box center [724, 329] width 1184 height 658
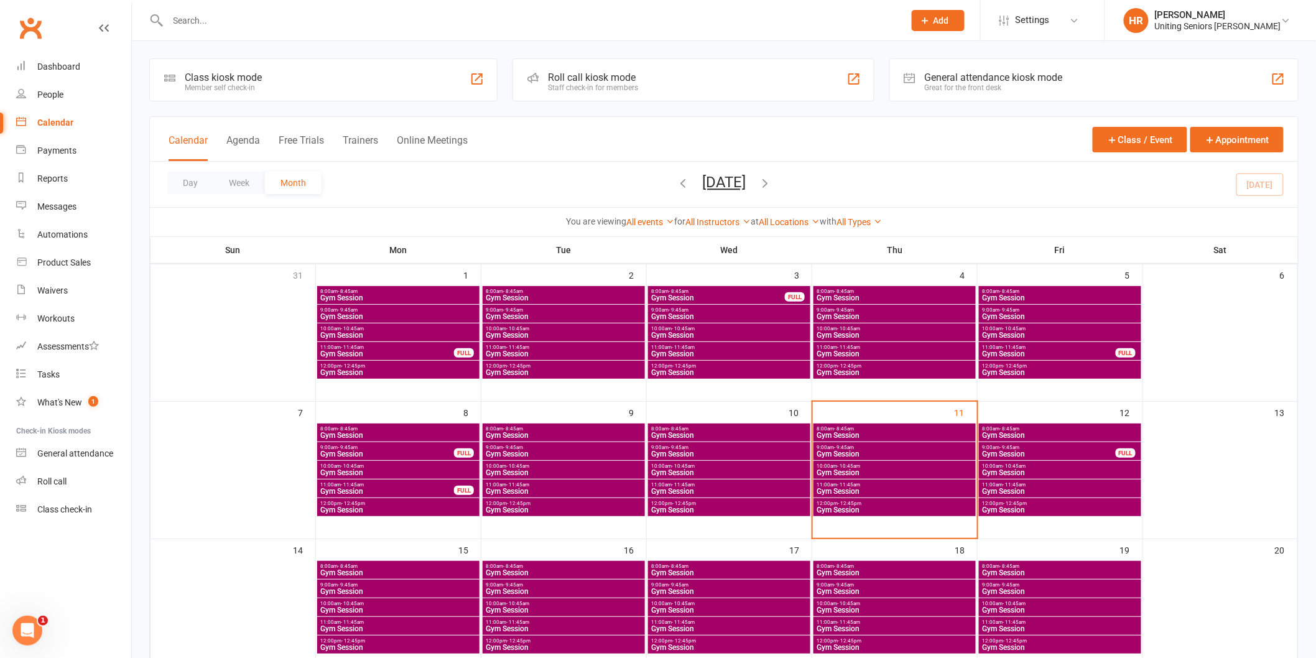
click at [1010, 464] on span "- 10:45am" at bounding box center [1013, 466] width 23 height 6
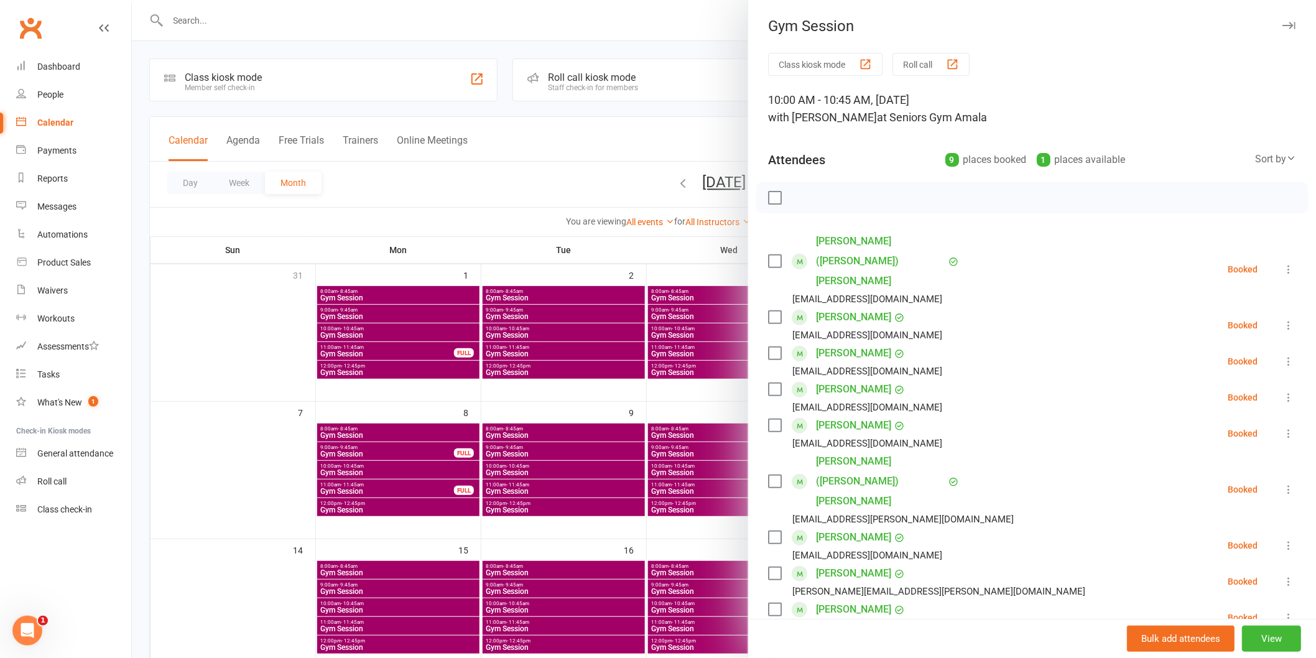
click at [682, 366] on div at bounding box center [724, 329] width 1184 height 658
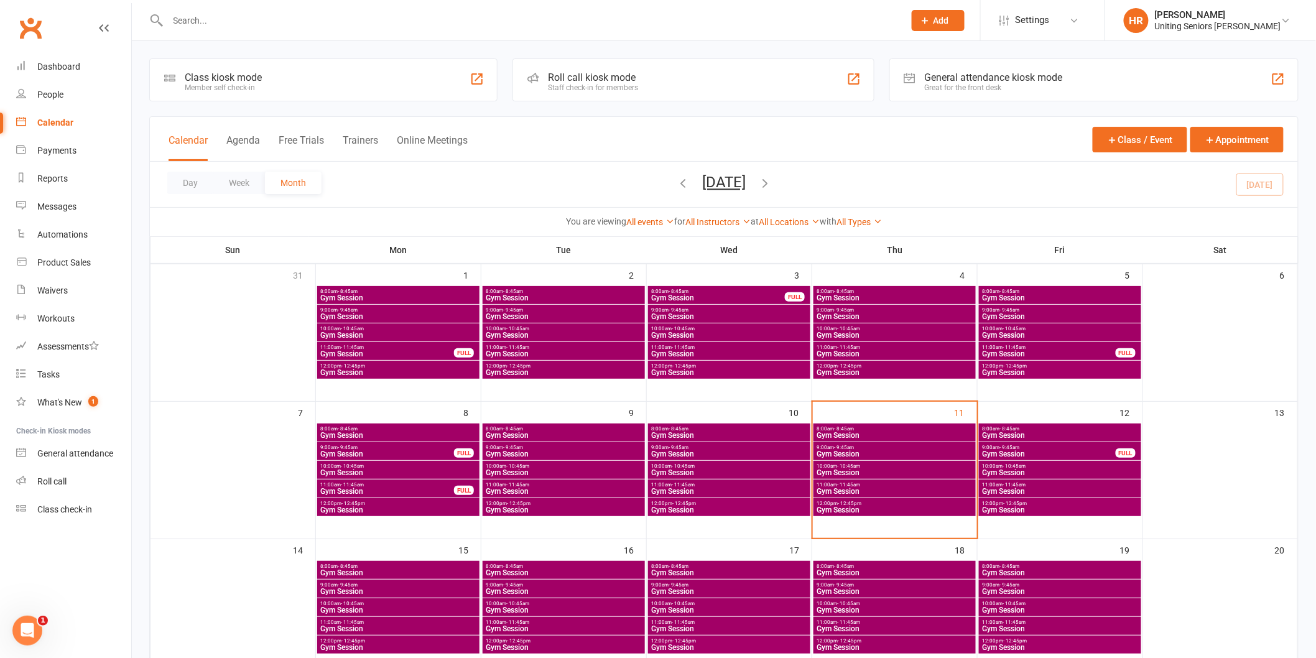
click at [850, 482] on span "- 11:45am" at bounding box center [848, 485] width 23 height 6
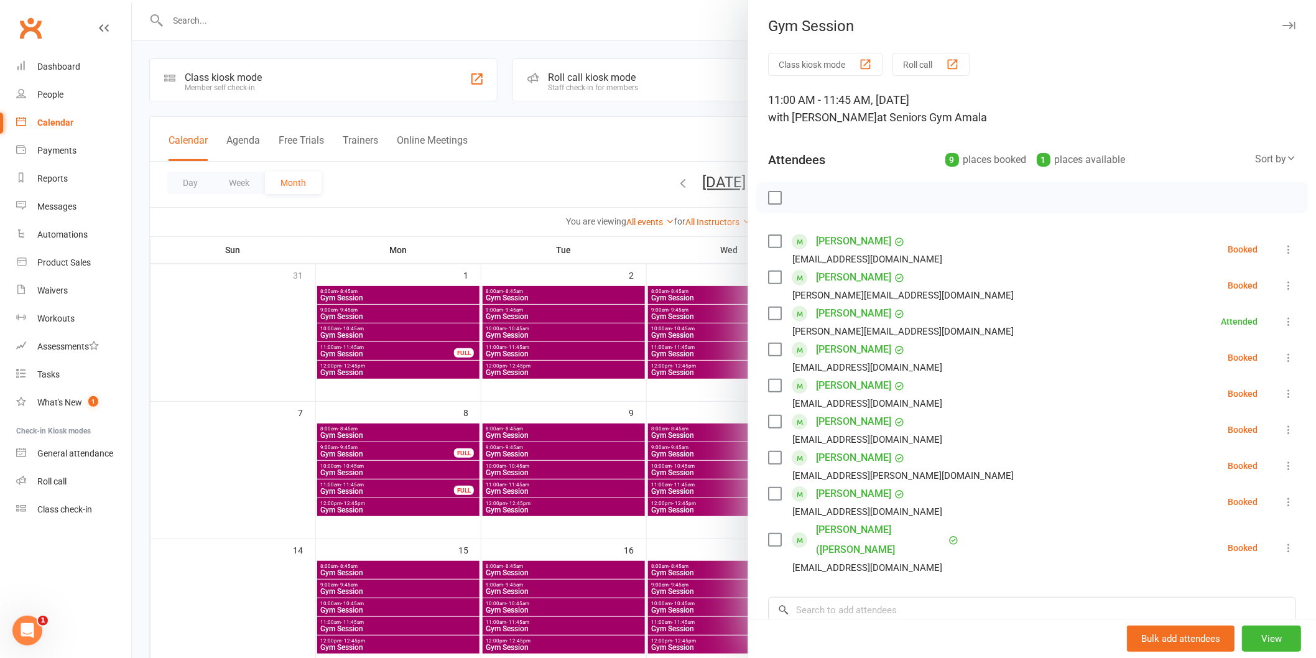
click at [703, 480] on div at bounding box center [724, 329] width 1184 height 658
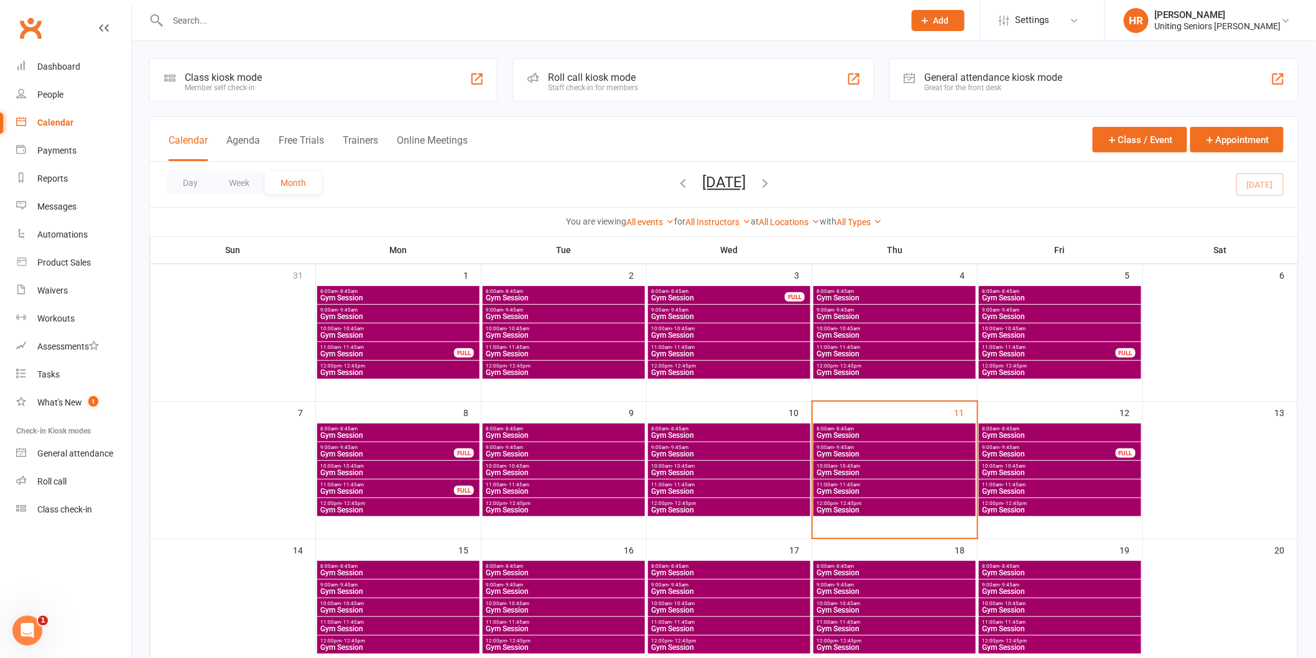
click at [866, 487] on span "Gym Session" at bounding box center [894, 490] width 157 height 7
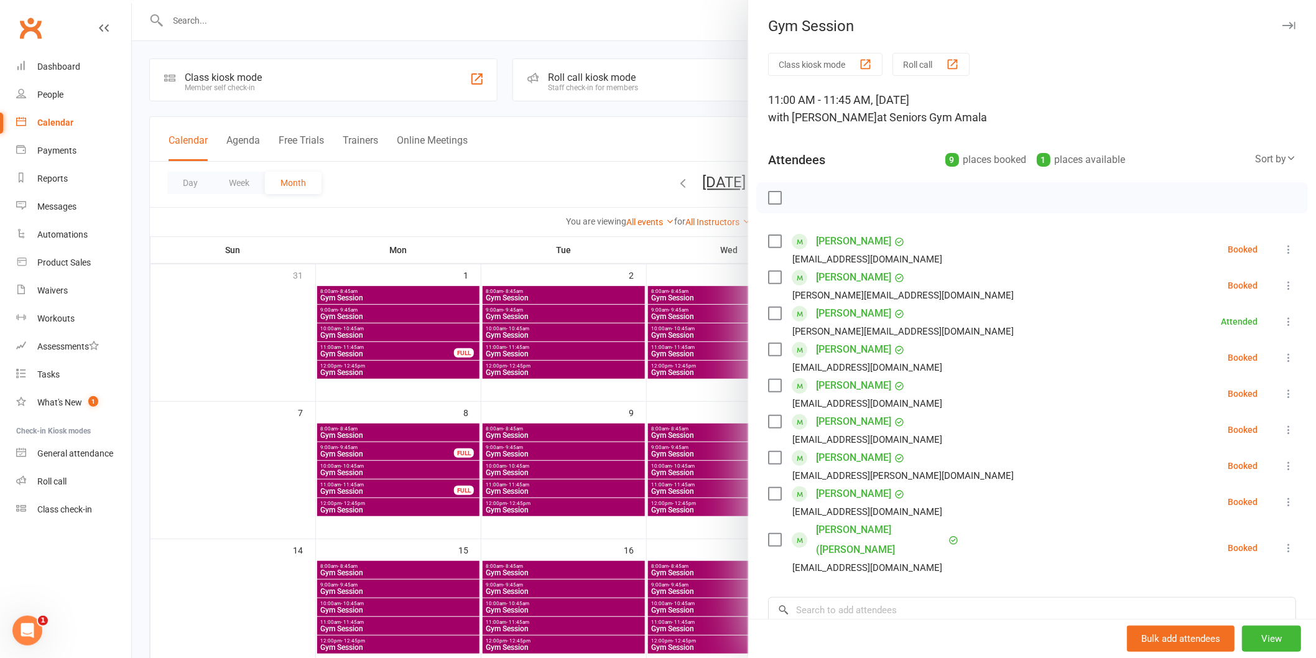
click at [706, 464] on div at bounding box center [724, 329] width 1184 height 658
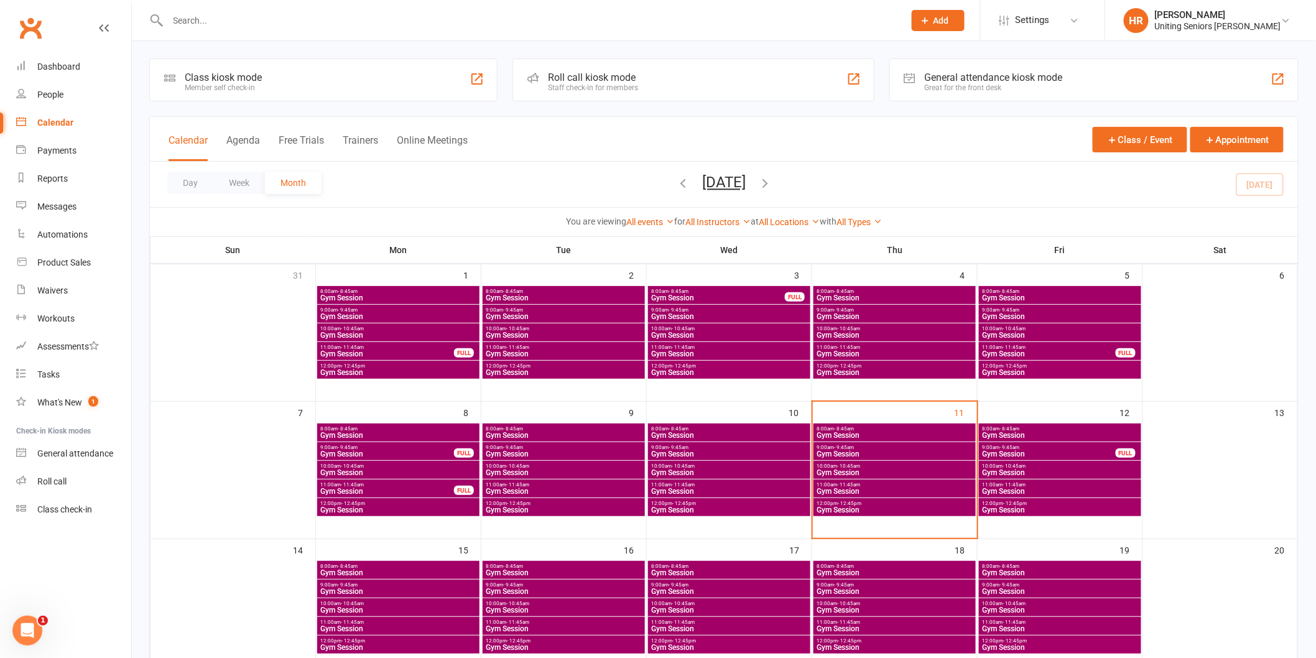
click at [846, 506] on span "Gym Session" at bounding box center [894, 509] width 157 height 7
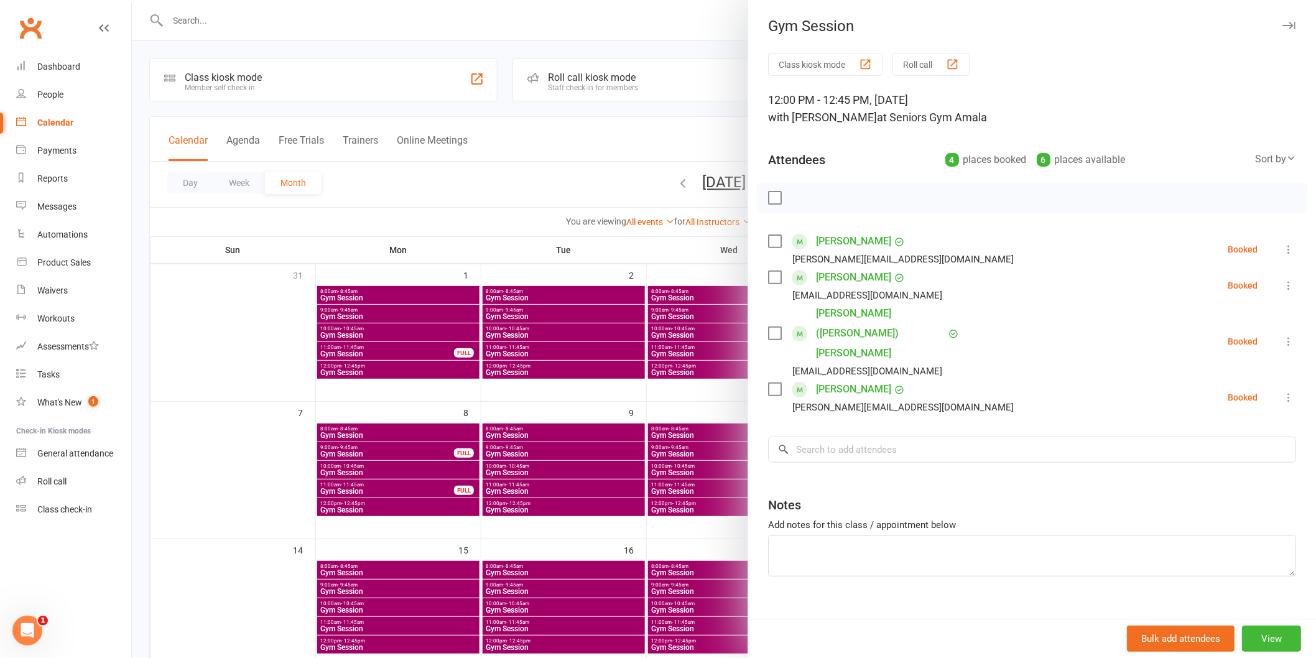
drag, startPoint x: 199, startPoint y: 41, endPoint x: 228, endPoint y: 22, distance: 34.5
click at [205, 37] on div at bounding box center [724, 329] width 1184 height 658
click at [228, 21] on div at bounding box center [724, 329] width 1184 height 658
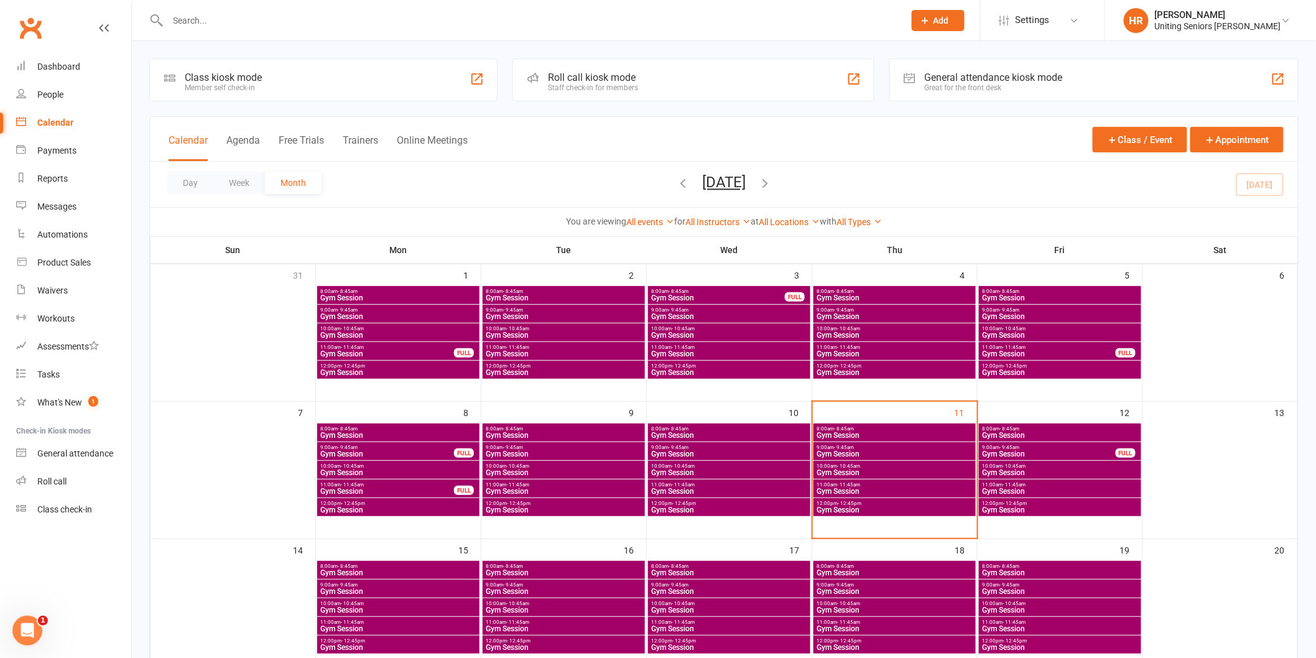
click at [228, 21] on input "text" at bounding box center [529, 20] width 731 height 17
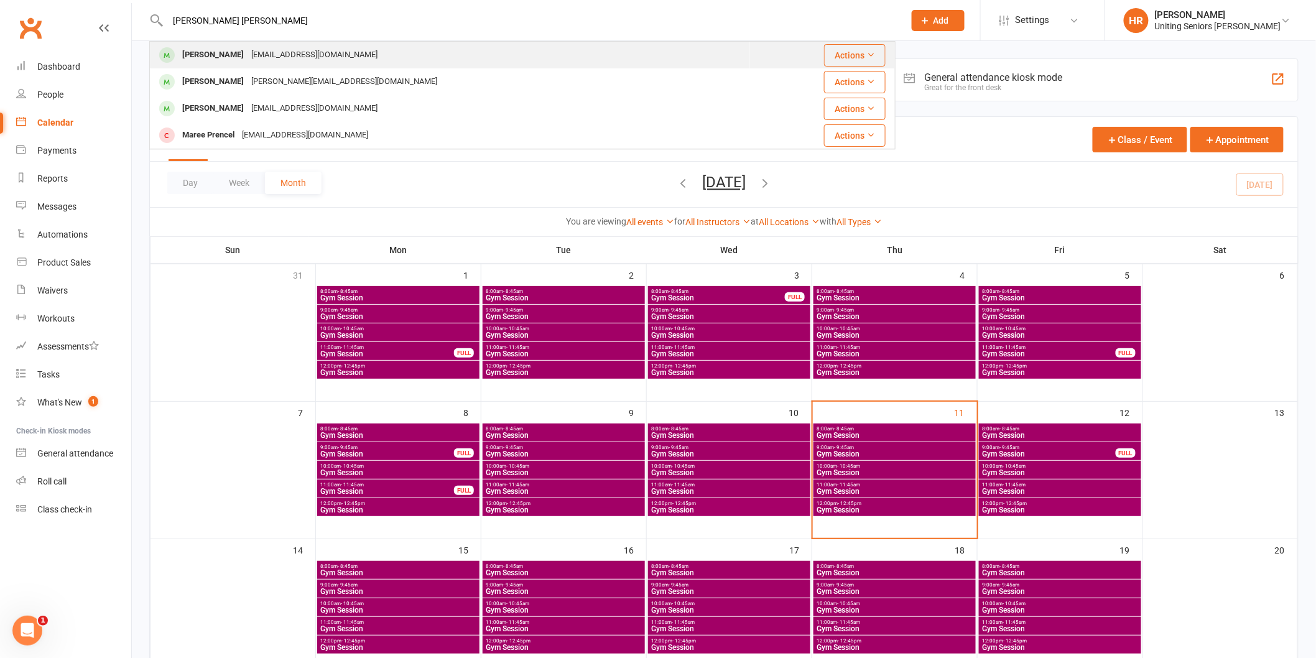
type input "sheree ben"
click at [230, 53] on div "[PERSON_NAME]" at bounding box center [212, 55] width 69 height 18
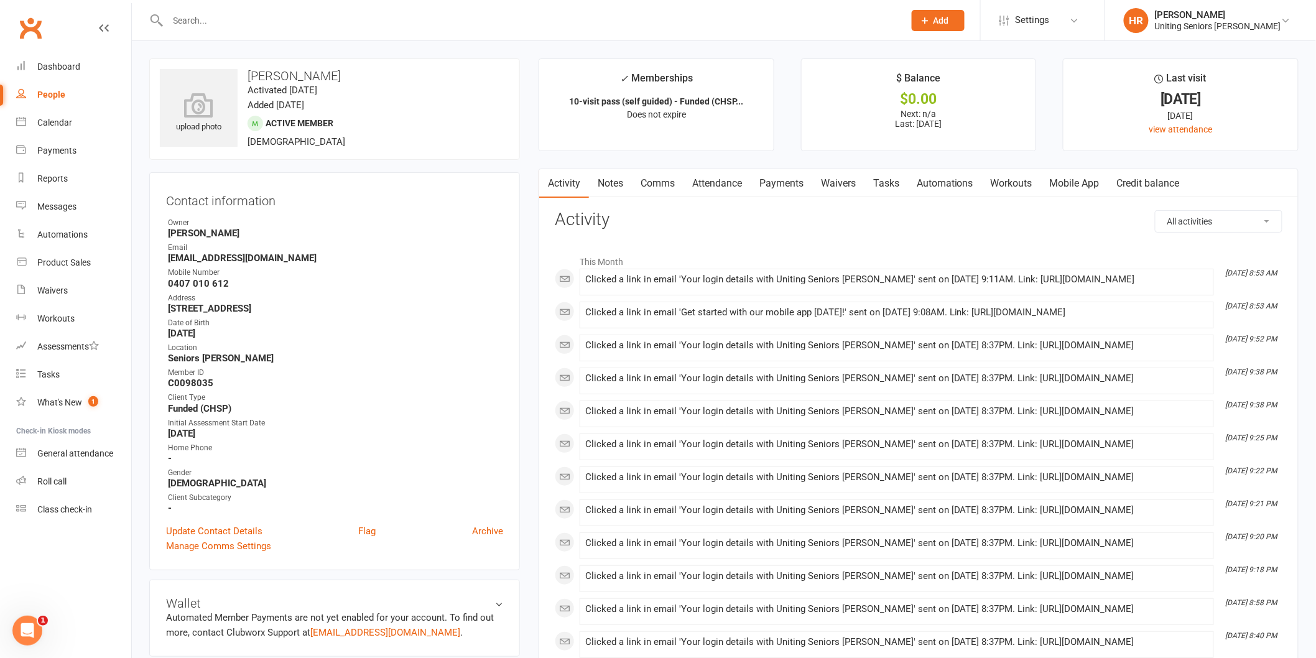
click at [1060, 182] on link "Mobile App" at bounding box center [1074, 183] width 67 height 29
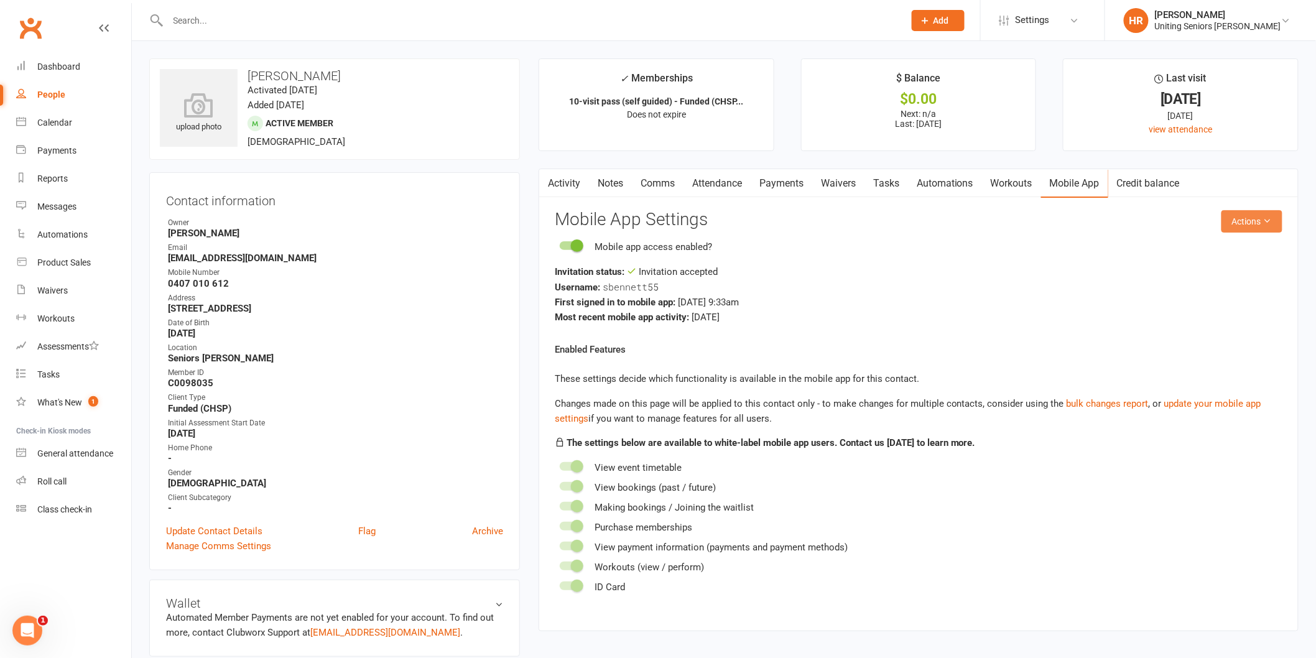
drag, startPoint x: 1232, startPoint y: 221, endPoint x: 1243, endPoint y: 219, distance: 11.9
click at [1233, 221] on button "Actions" at bounding box center [1251, 221] width 61 height 22
click at [1235, 256] on link "Send invitation email" at bounding box center [1209, 249] width 123 height 25
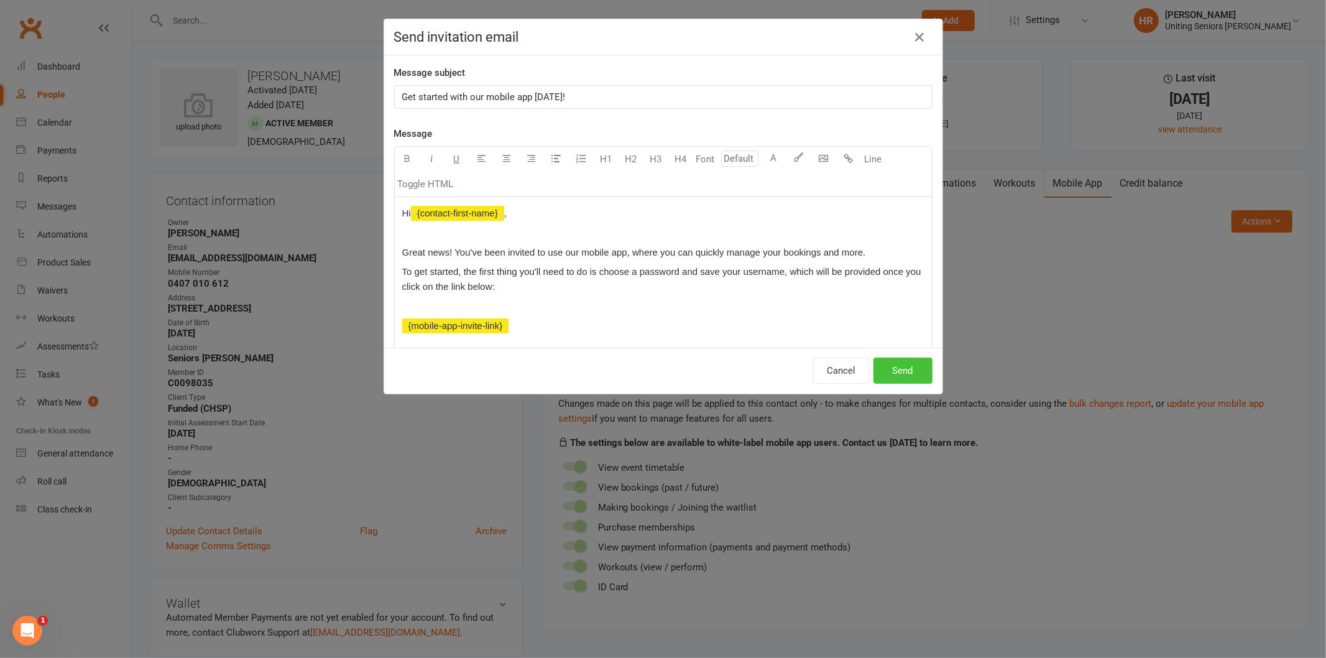
click at [910, 380] on button "Send" at bounding box center [902, 370] width 59 height 26
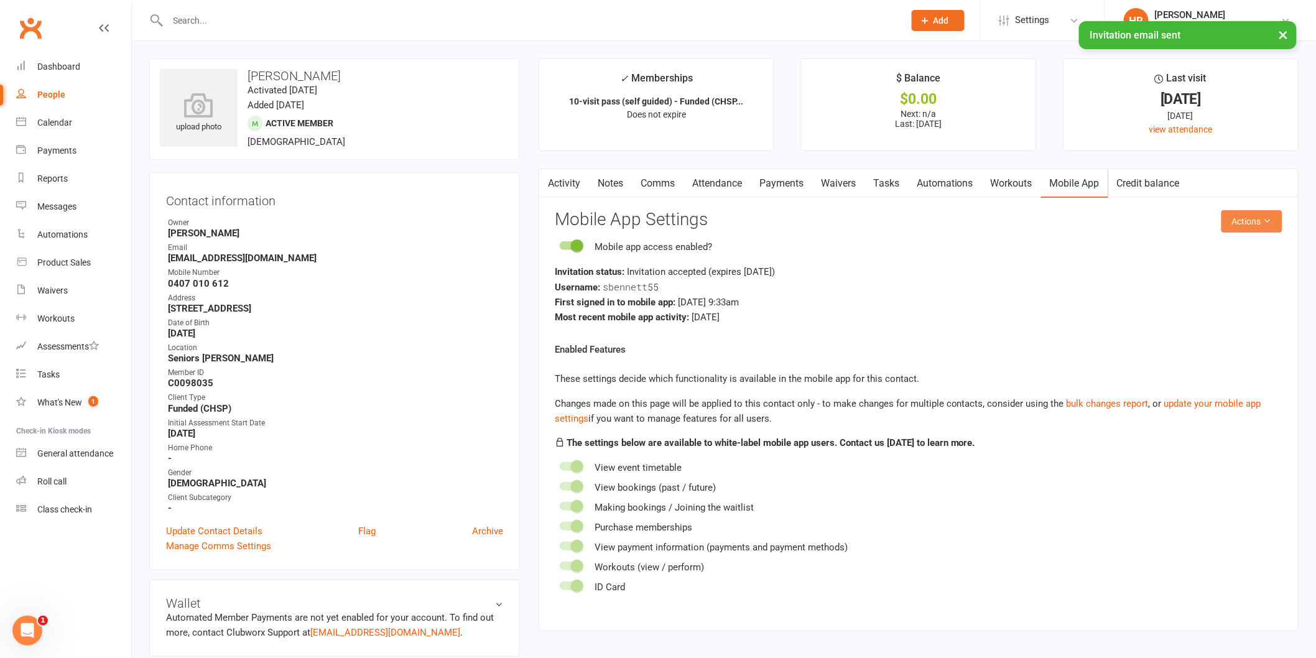
click at [1270, 221] on icon at bounding box center [1267, 220] width 9 height 9
click at [1248, 274] on link "Send invitation SMS" at bounding box center [1209, 274] width 123 height 25
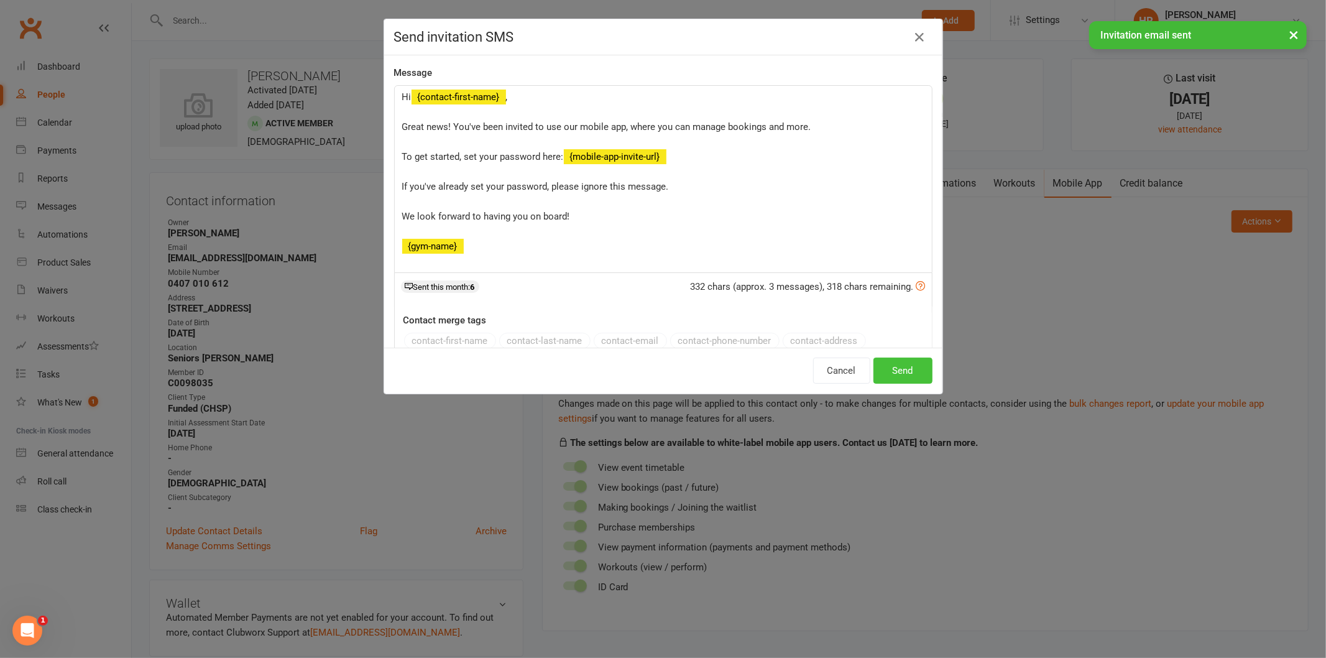
click at [900, 376] on button "Send" at bounding box center [902, 370] width 59 height 26
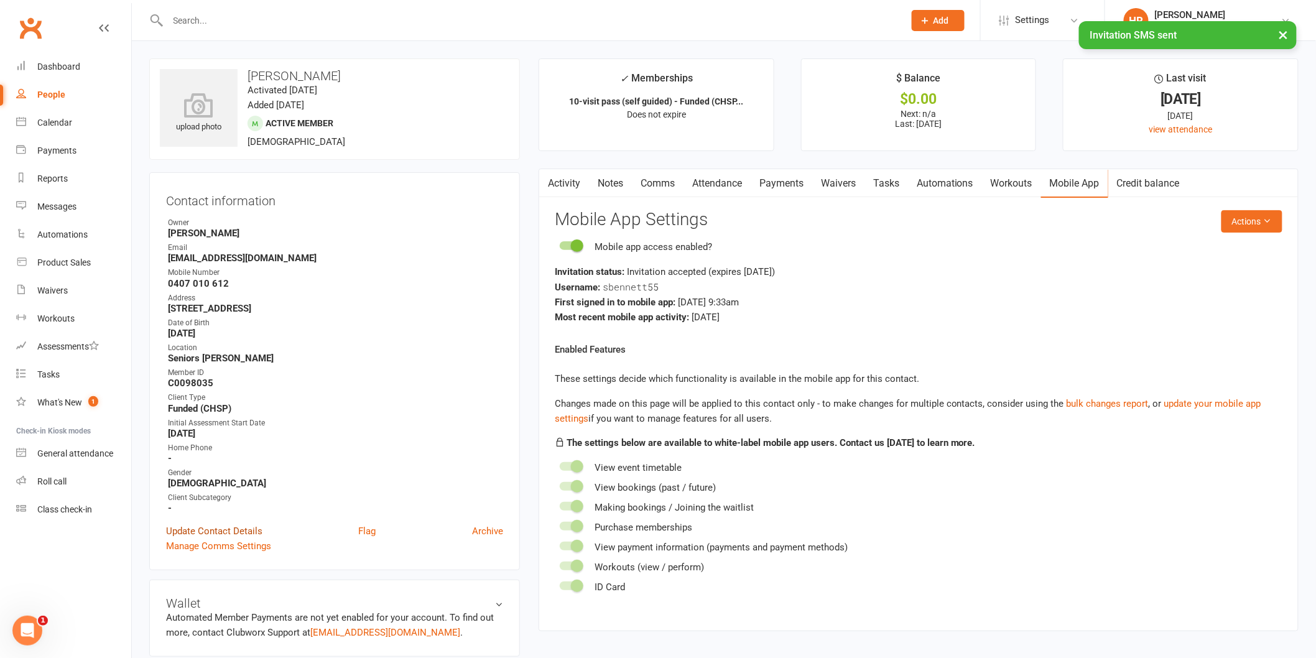
click at [246, 528] on link "Update Contact Details" at bounding box center [214, 530] width 96 height 15
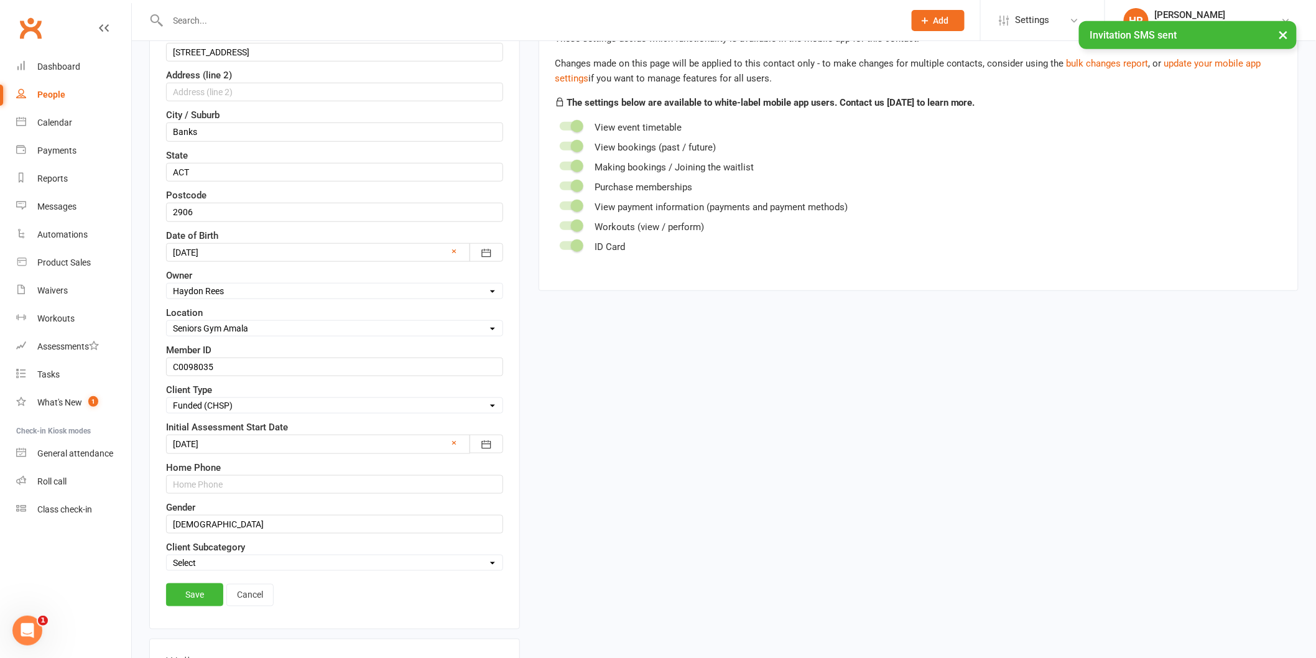
scroll to position [473, 0]
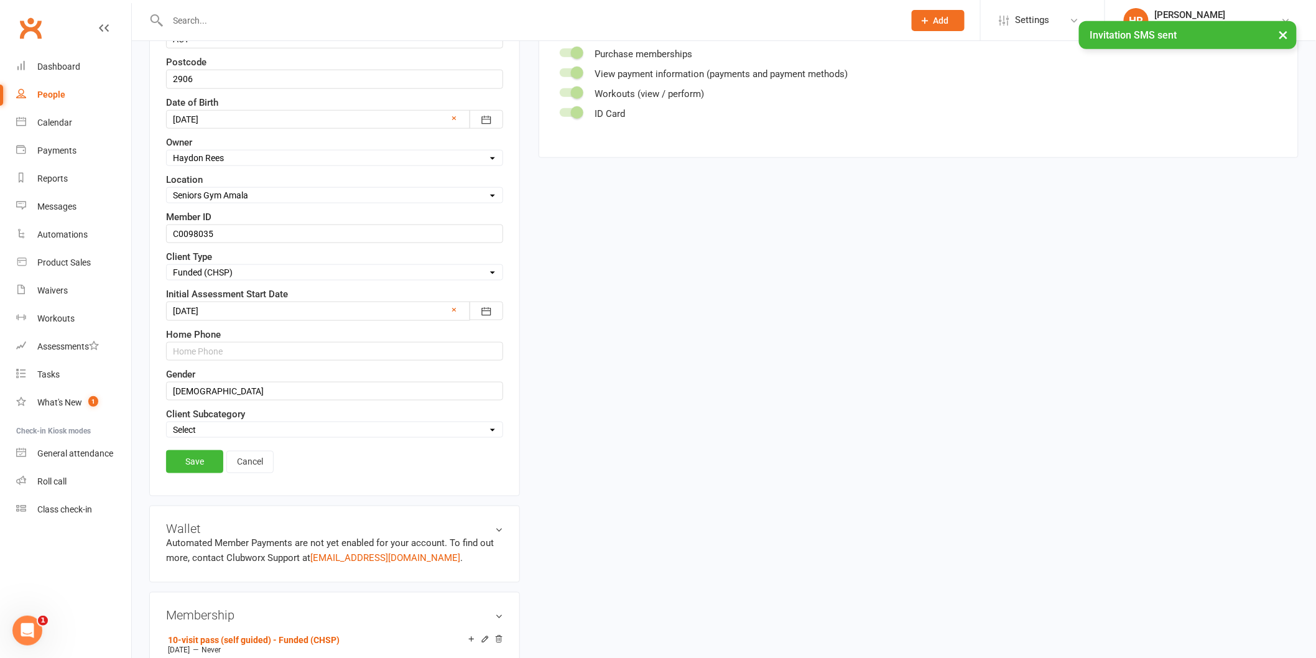
click at [228, 433] on select "Select ILU Community" at bounding box center [335, 430] width 336 height 14
select select "Community"
click at [167, 425] on select "Select ILU Community" at bounding box center [335, 430] width 336 height 14
click at [200, 457] on link "Save" at bounding box center [194, 461] width 57 height 22
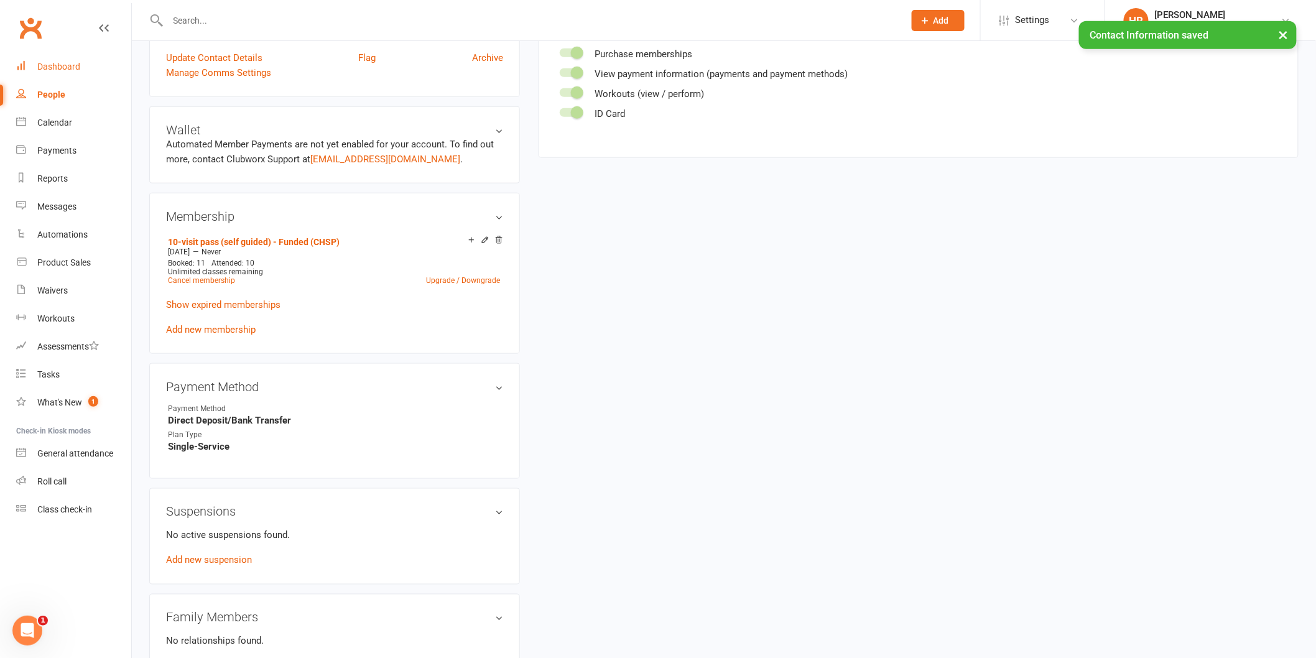
click at [55, 62] on div "Dashboard" at bounding box center [58, 67] width 43 height 10
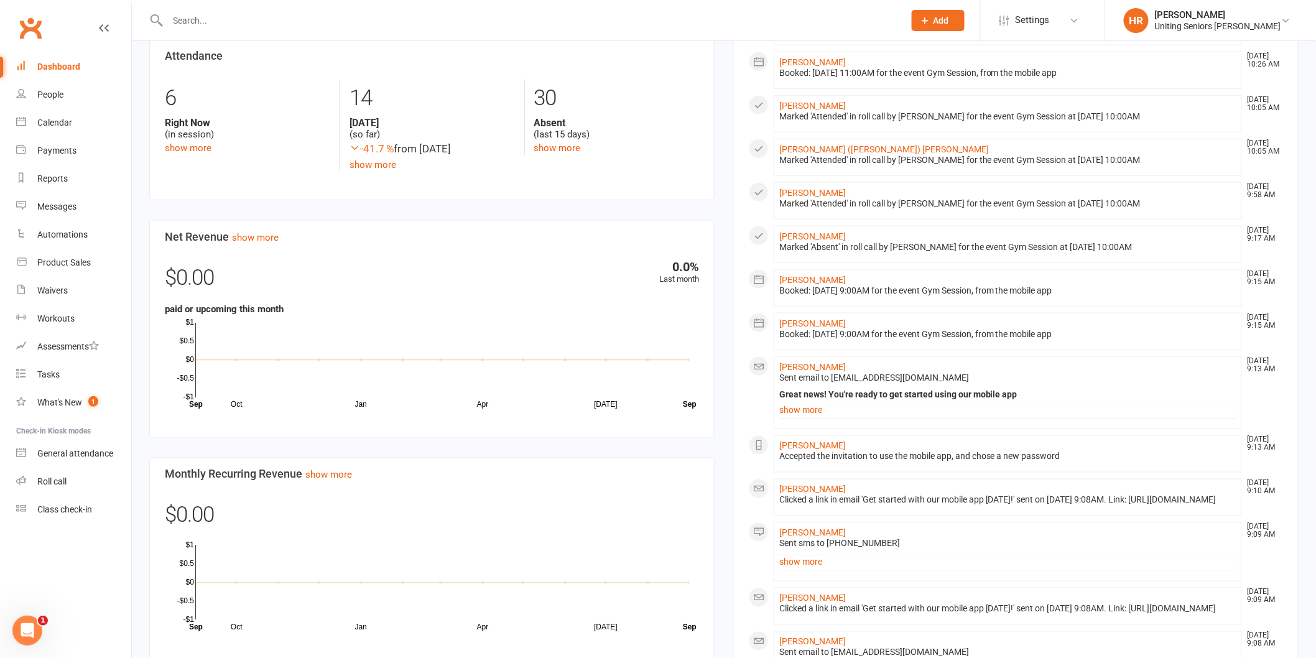
scroll to position [483, 0]
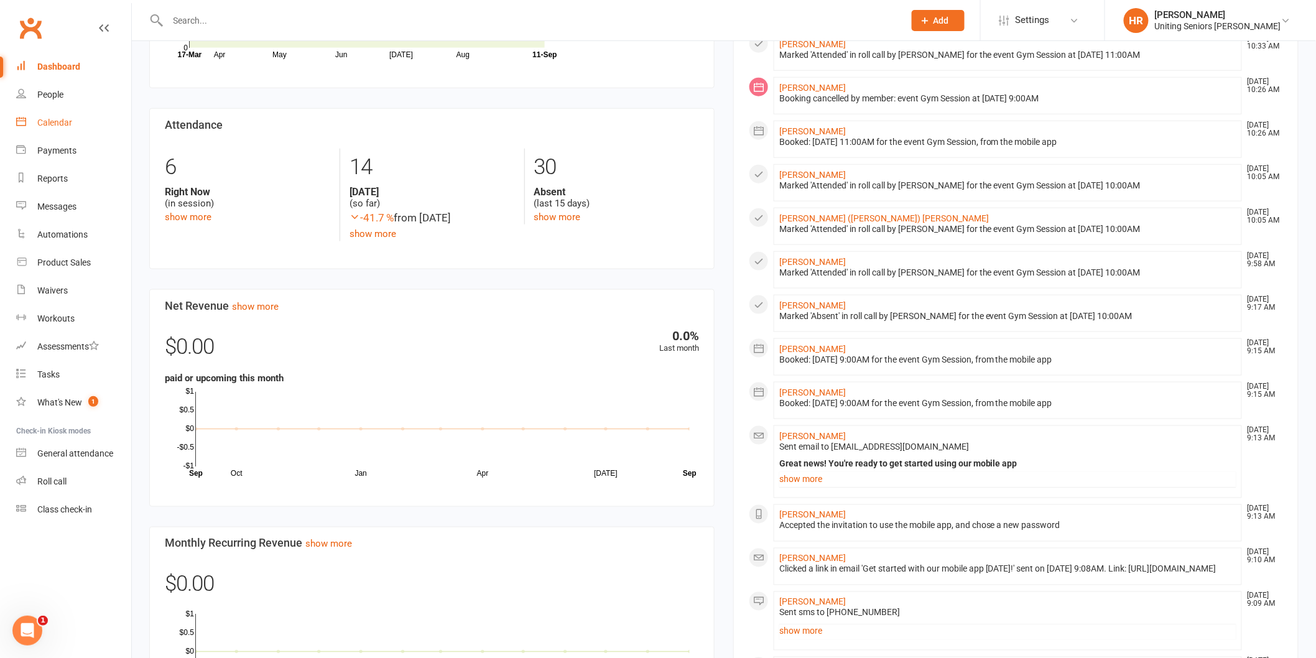
click at [71, 128] on link "Calendar" at bounding box center [73, 123] width 115 height 28
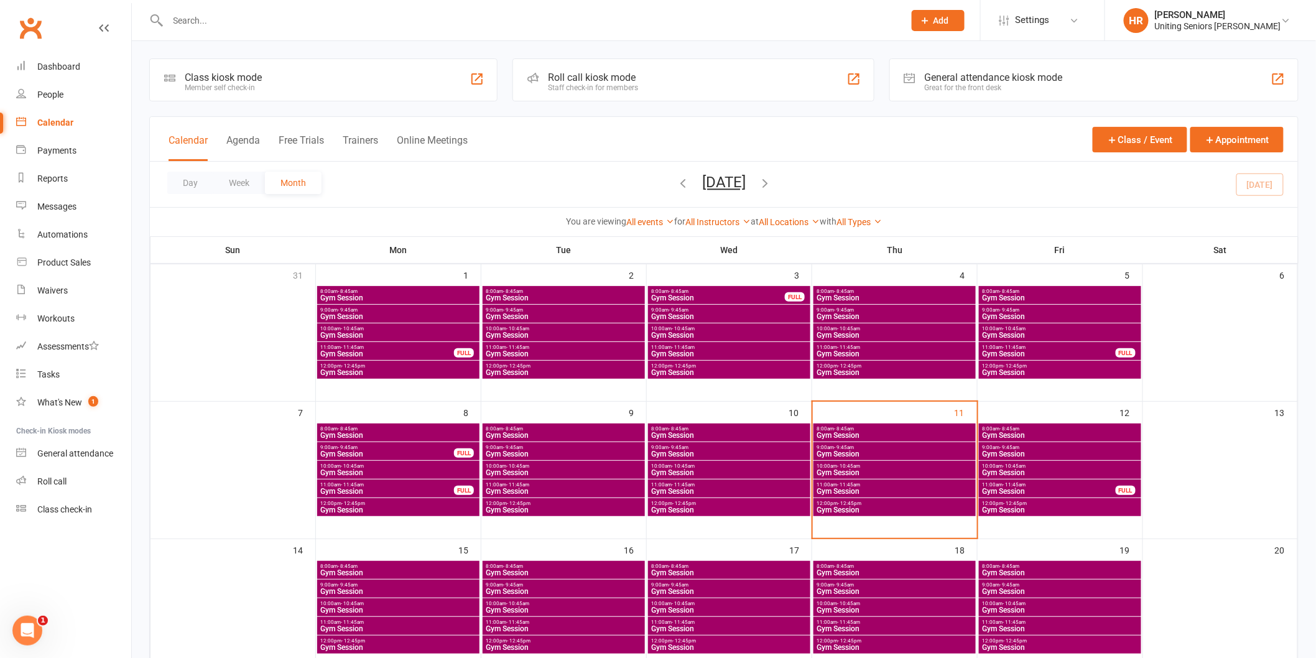
click at [910, 465] on span "10:00am - 10:45am" at bounding box center [894, 466] width 157 height 6
